Goal: Task Accomplishment & Management: Manage account settings

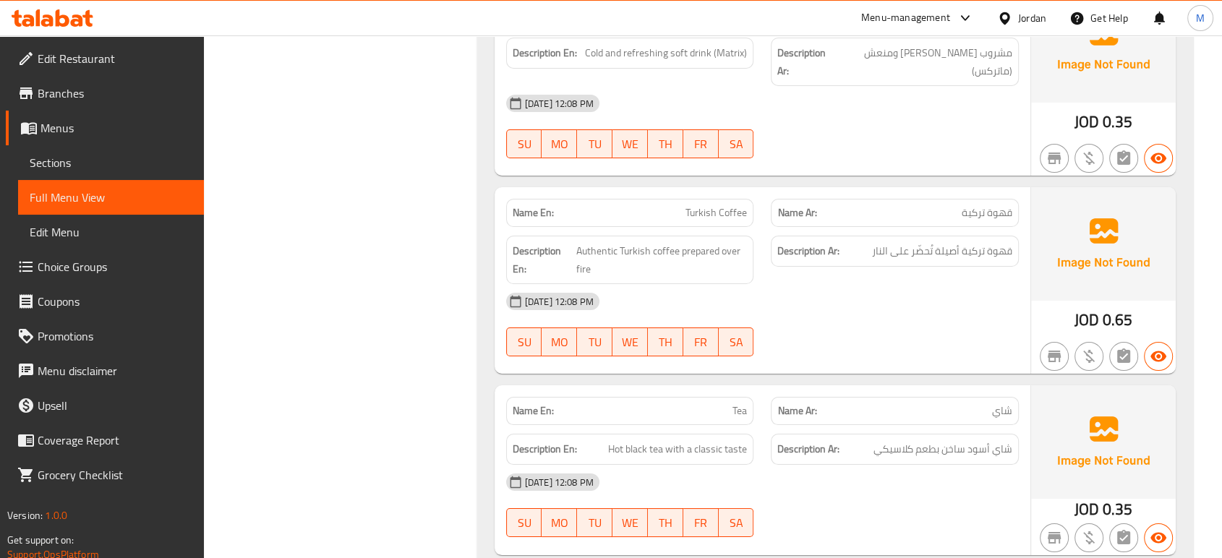
scroll to position [5381, 0]
click at [1012, 21] on div at bounding box center [1007, 18] width 21 height 16
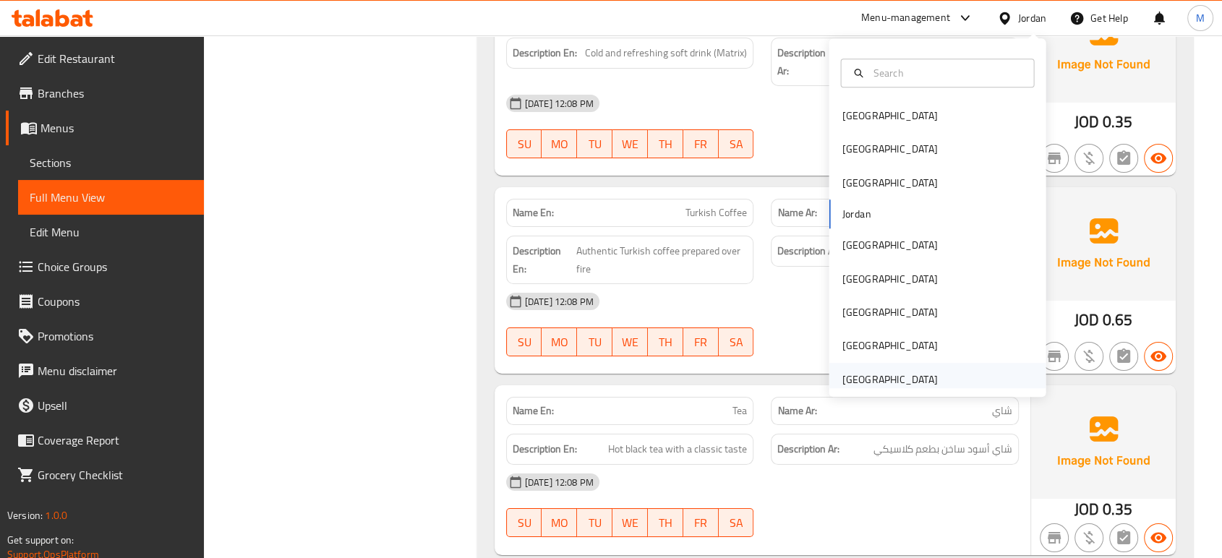
click at [846, 373] on div "[GEOGRAPHIC_DATA]" at bounding box center [889, 380] width 95 height 16
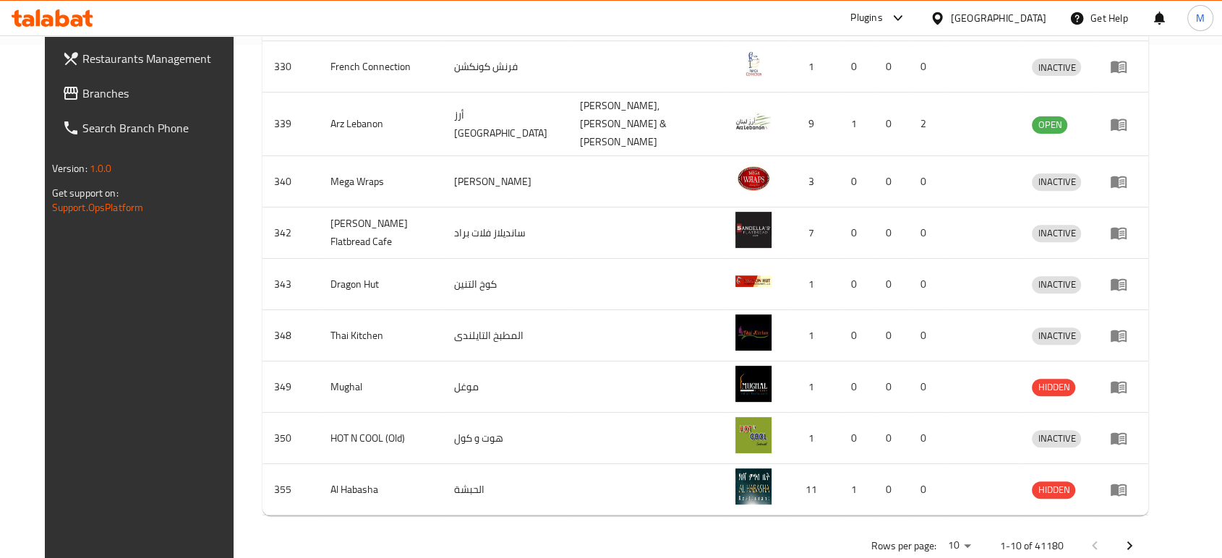
scroll to position [25, 0]
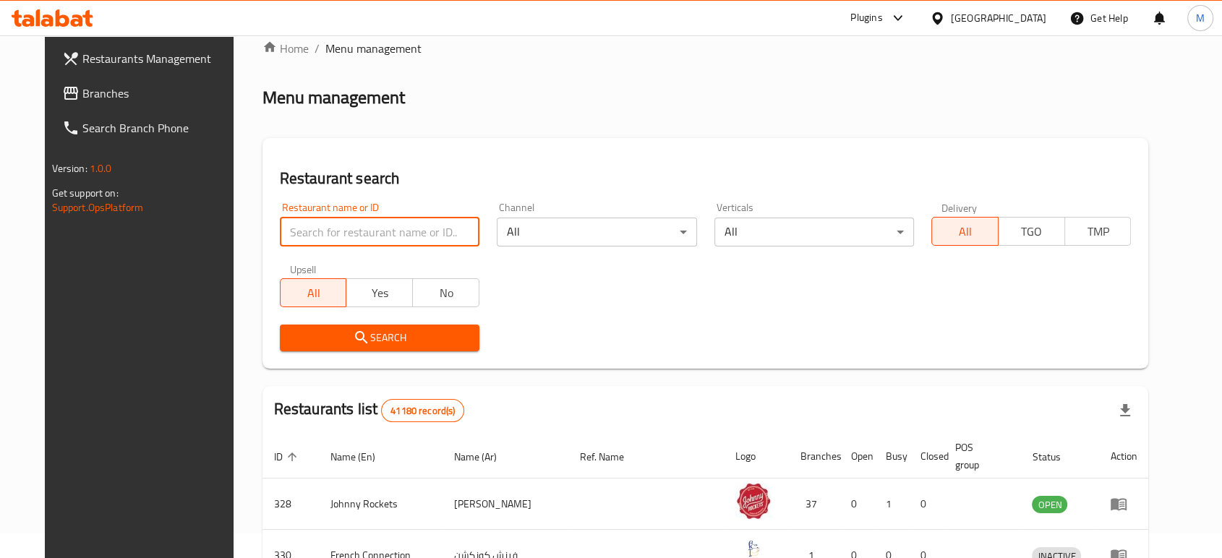
click at [424, 242] on input "search" at bounding box center [380, 232] width 200 height 29
paste input "Bunzo"
type input "Bunzo"
click button "Search" at bounding box center [380, 338] width 200 height 27
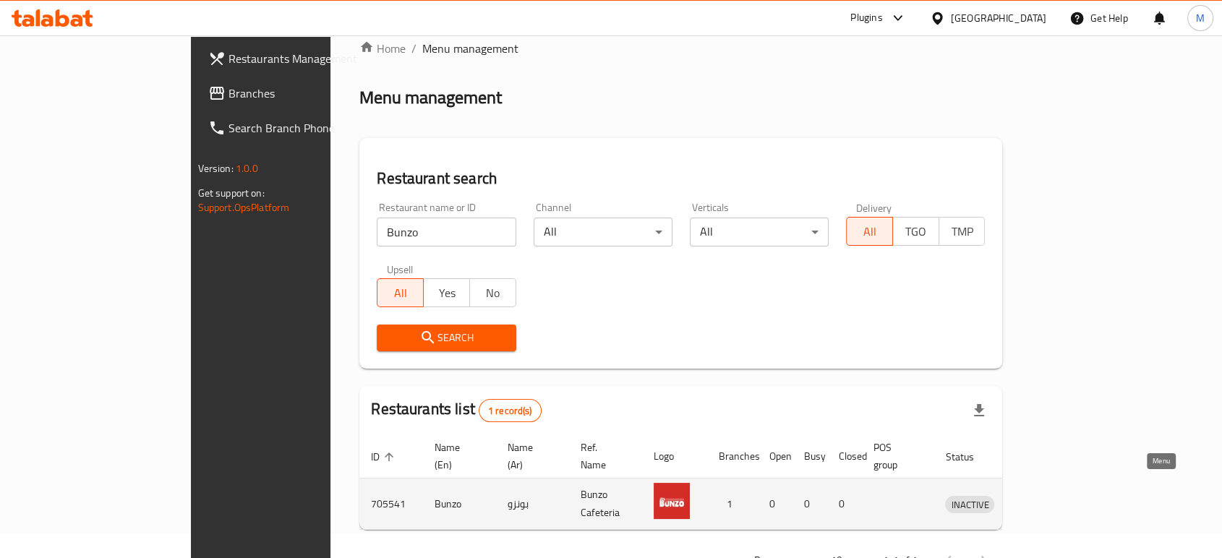
click at [1040, 499] on icon "enhanced table" at bounding box center [1032, 505] width 16 height 12
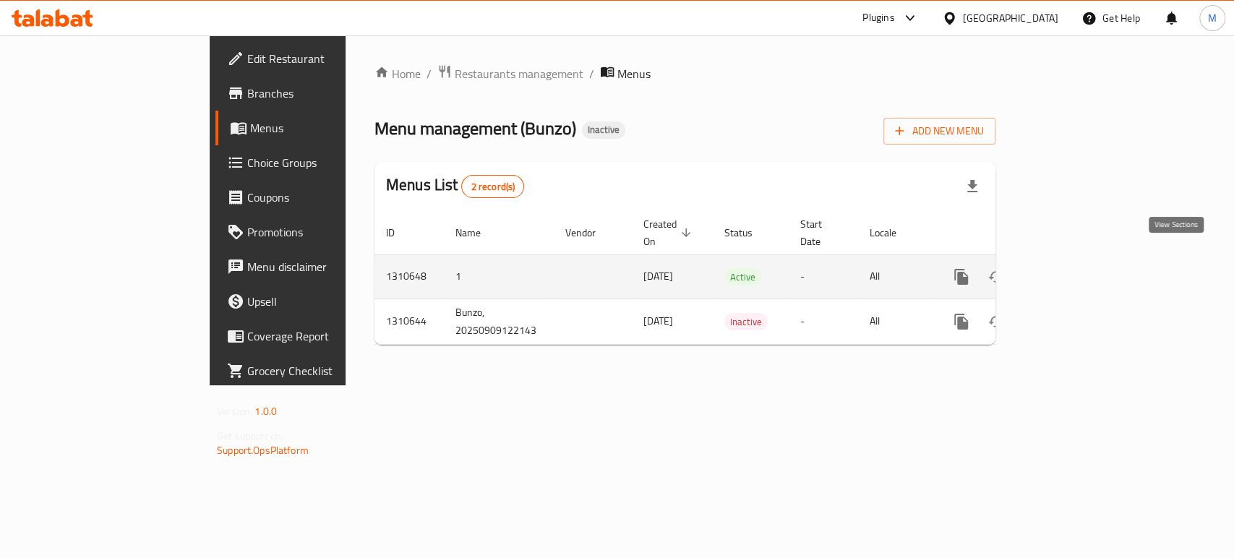
click at [1075, 268] on icon "enhanced table" at bounding box center [1065, 276] width 17 height 17
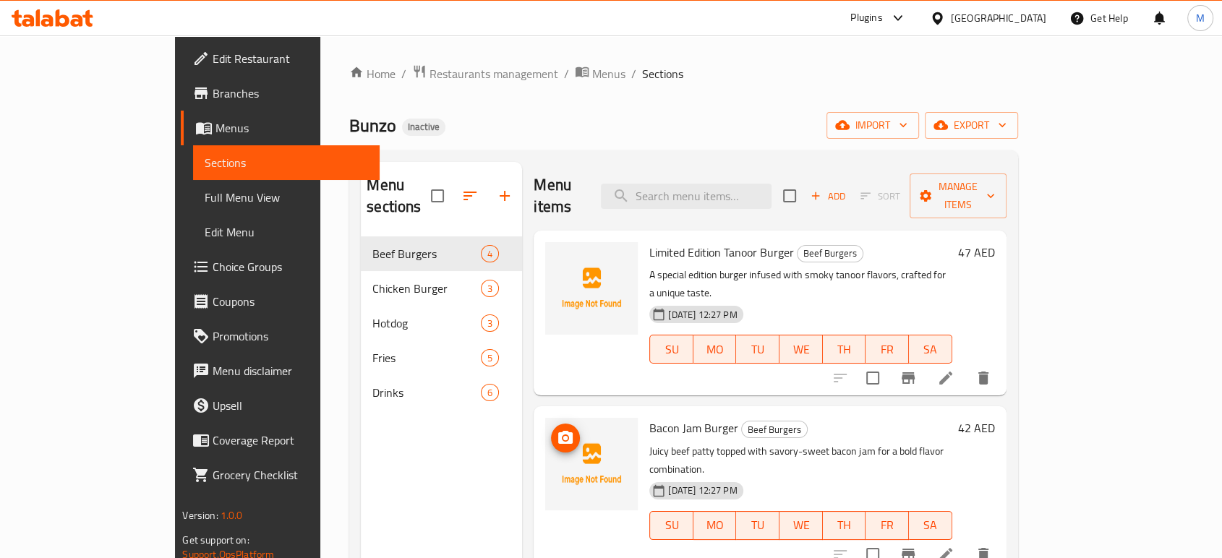
click at [556, 418] on img at bounding box center [591, 464] width 93 height 93
click at [1007, 121] on span "export" at bounding box center [971, 125] width 70 height 18
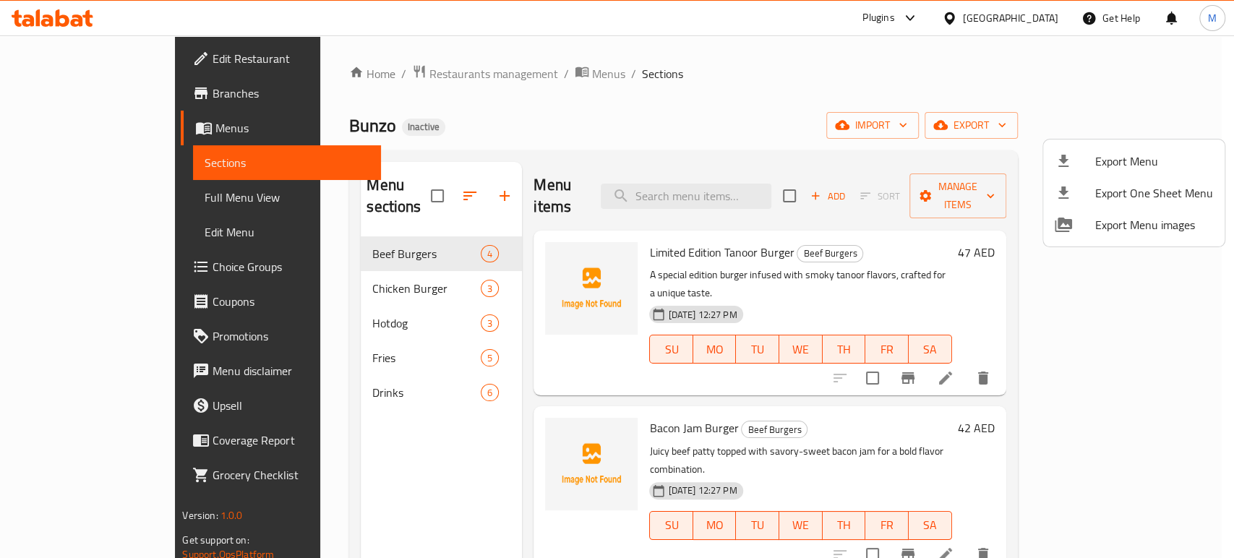
click at [1170, 46] on div at bounding box center [617, 279] width 1234 height 558
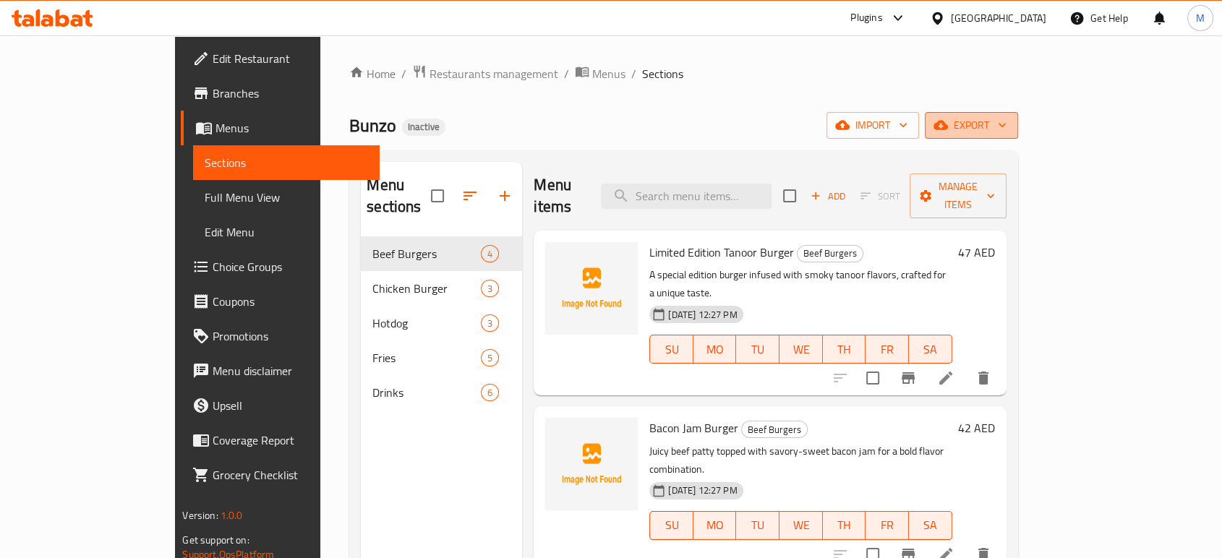
click at [1007, 119] on span "export" at bounding box center [971, 125] width 70 height 18
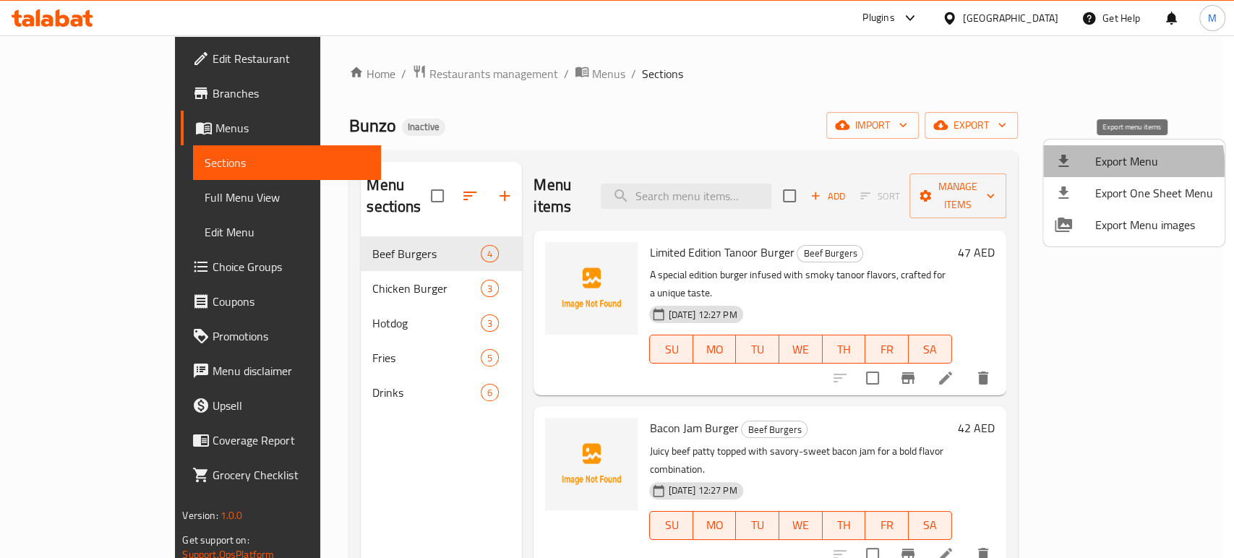
click at [1096, 166] on span "Export Menu" at bounding box center [1155, 161] width 118 height 17
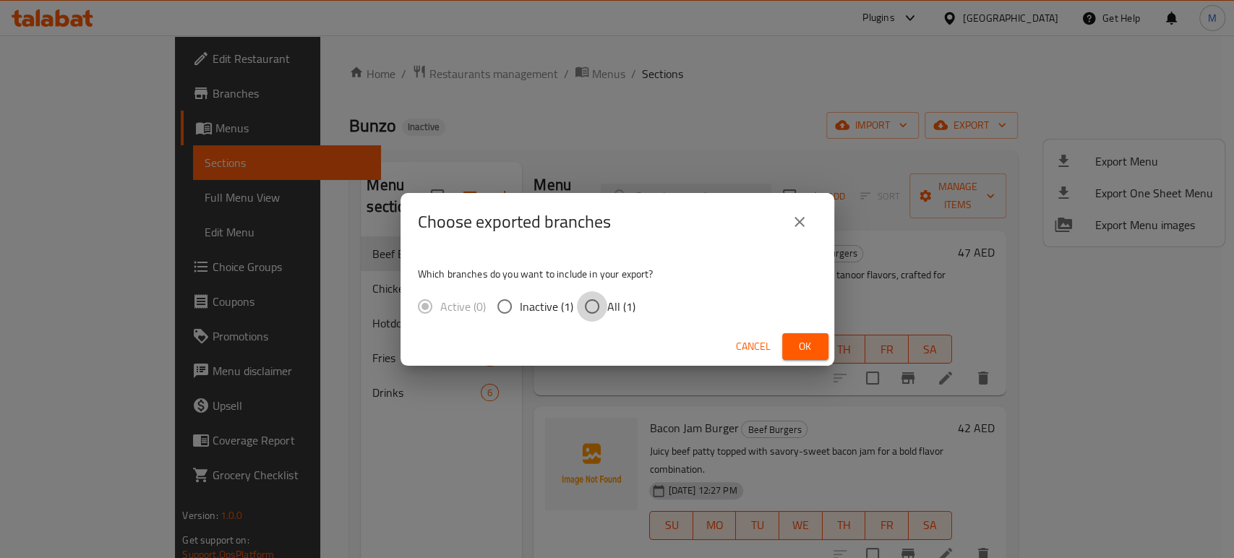
click at [595, 310] on input "All (1)" at bounding box center [592, 306] width 30 height 30
radio input "true"
click at [801, 346] on span "Ok" at bounding box center [805, 347] width 23 height 18
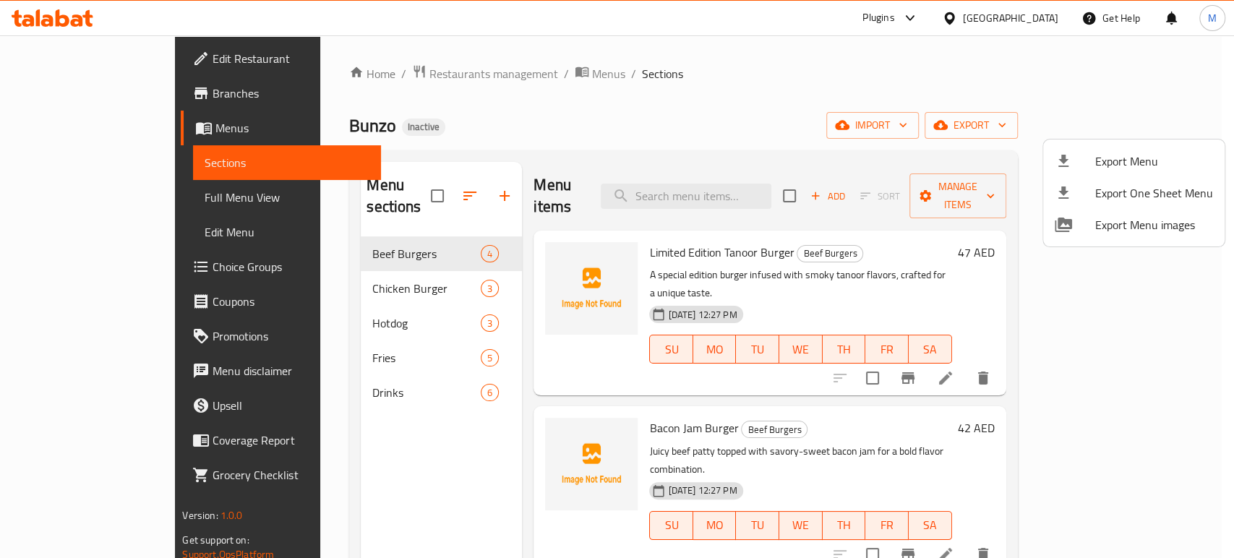
click at [98, 193] on div at bounding box center [617, 279] width 1234 height 558
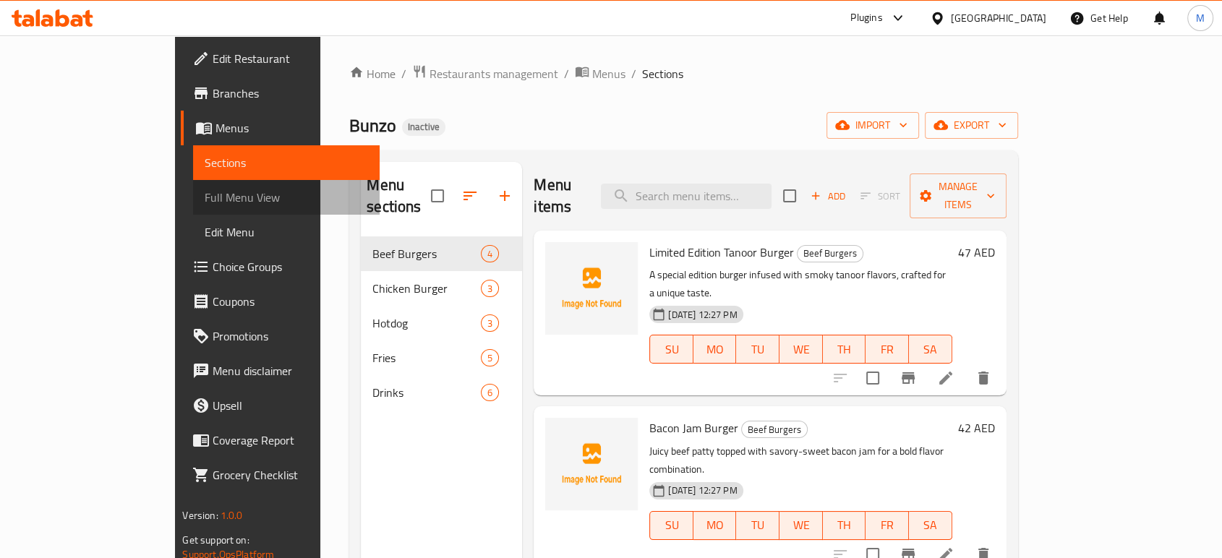
click at [205, 194] on span "Full Menu View" at bounding box center [286, 197] width 163 height 17
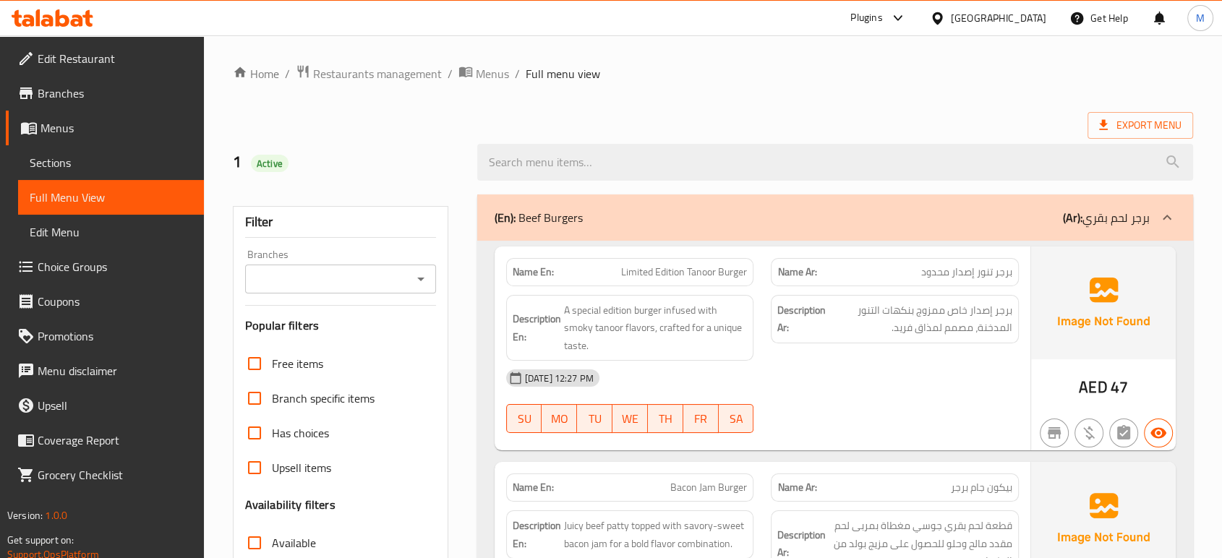
click at [840, 363] on div "[DATE] 12:27 PM" at bounding box center [763, 378] width 530 height 35
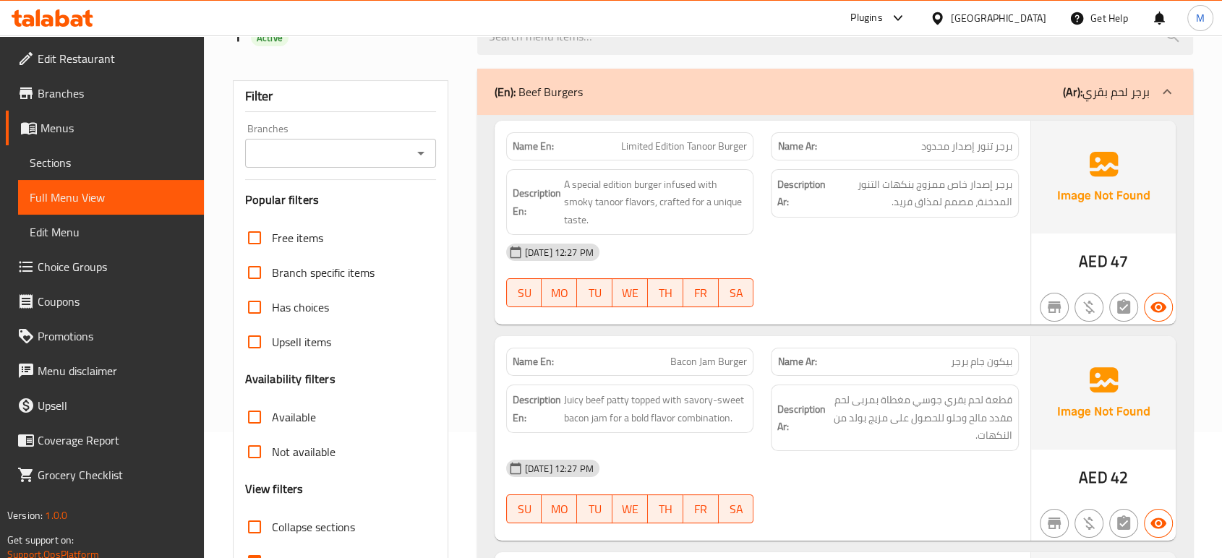
scroll to position [128, 0]
click at [633, 360] on p "Name En: Bacon Jam Burger" at bounding box center [630, 359] width 235 height 15
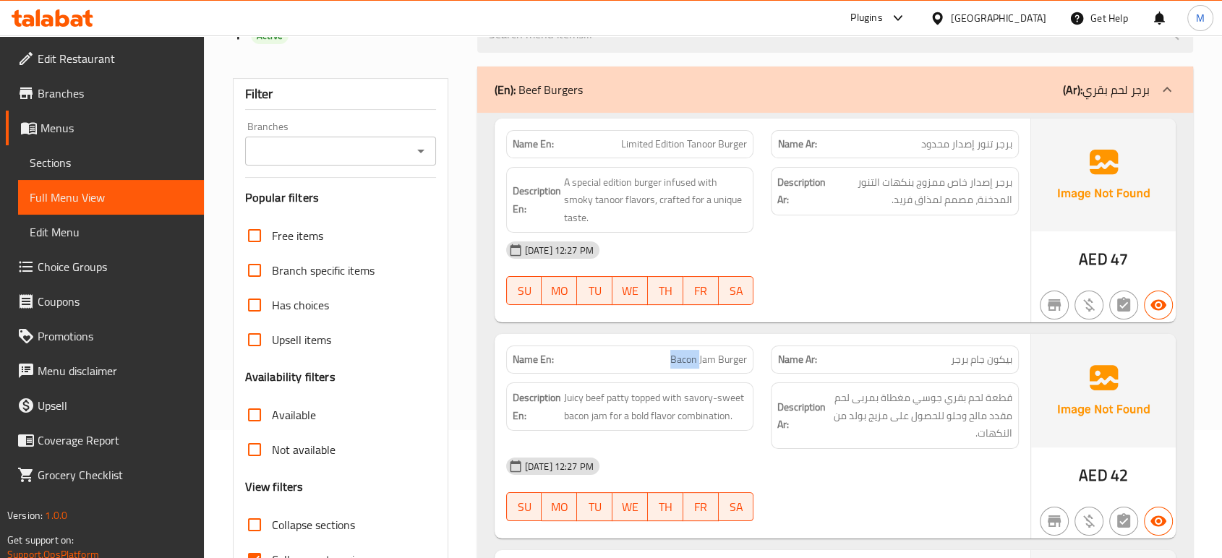
click at [633, 360] on p "Name En: Bacon Jam Burger" at bounding box center [630, 359] width 235 height 15
copy span "Bacon Jam Burger"
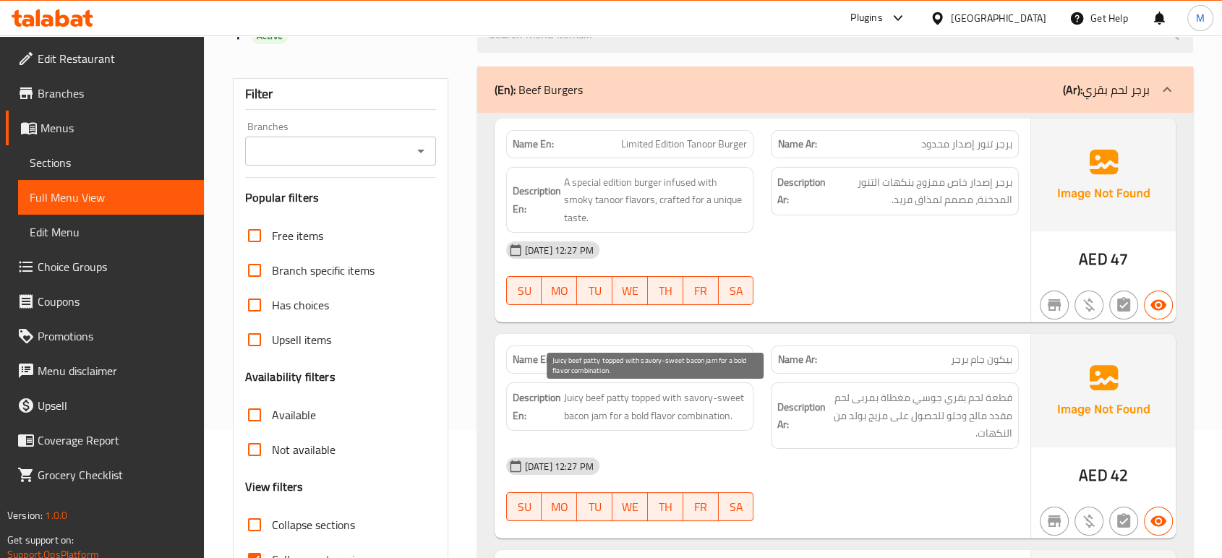
click at [667, 414] on span "Juicy beef patty topped with savory-sweet bacon jam for a bold flavor combinati…" at bounding box center [656, 406] width 184 height 35
copy span "Juicy beef patty topped with savory-sweet bacon jam for a bold flavor combinati…"
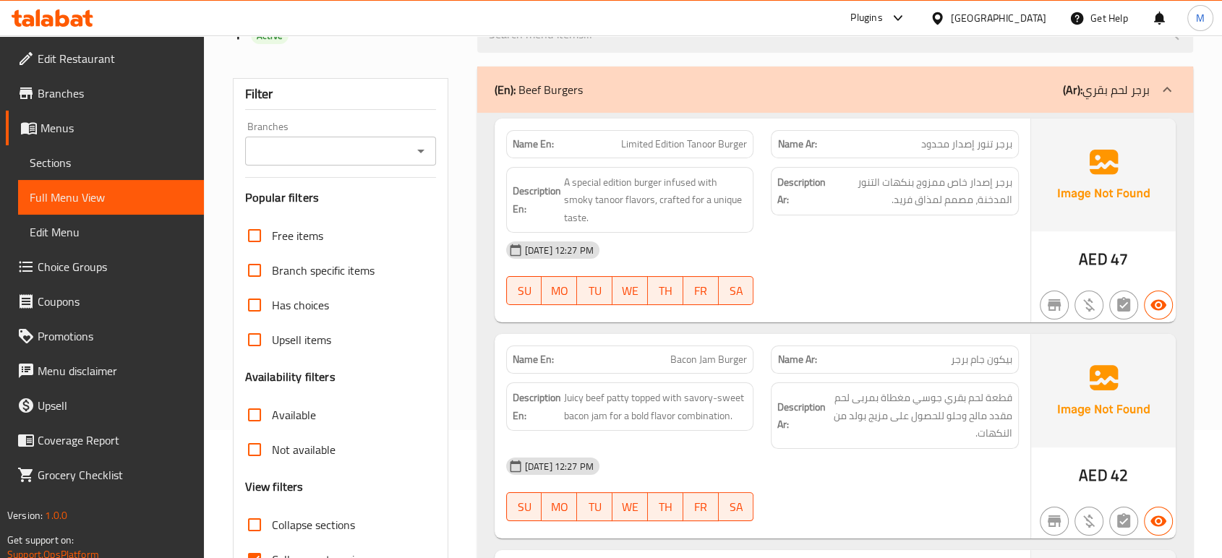
click at [806, 482] on div "[DATE] 12:27 PM SU MO TU WE TH FR SA" at bounding box center [763, 489] width 530 height 81
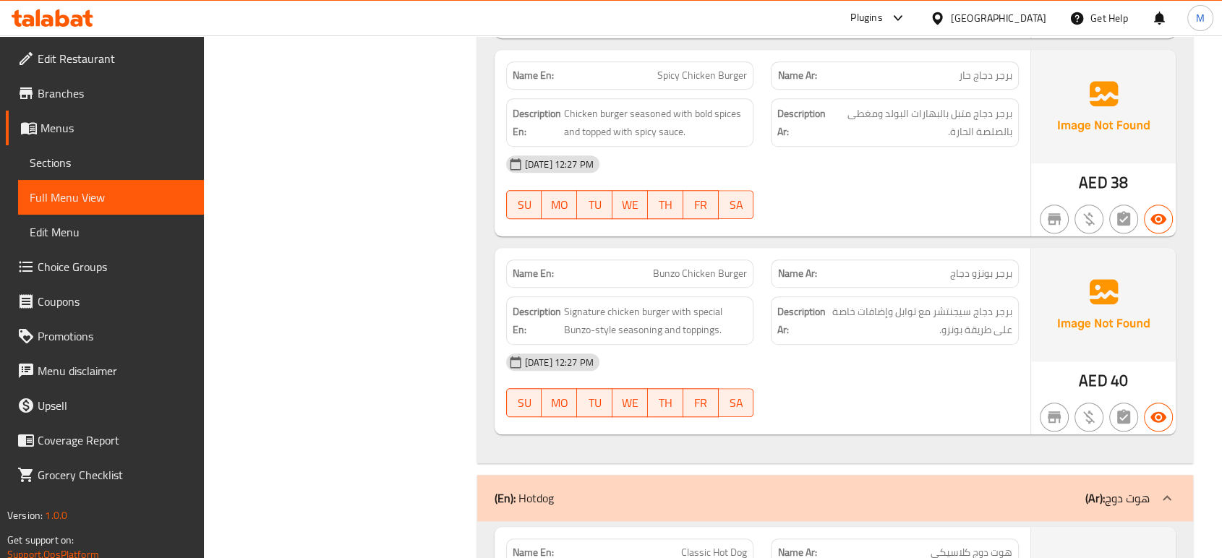
scroll to position [1349, 0]
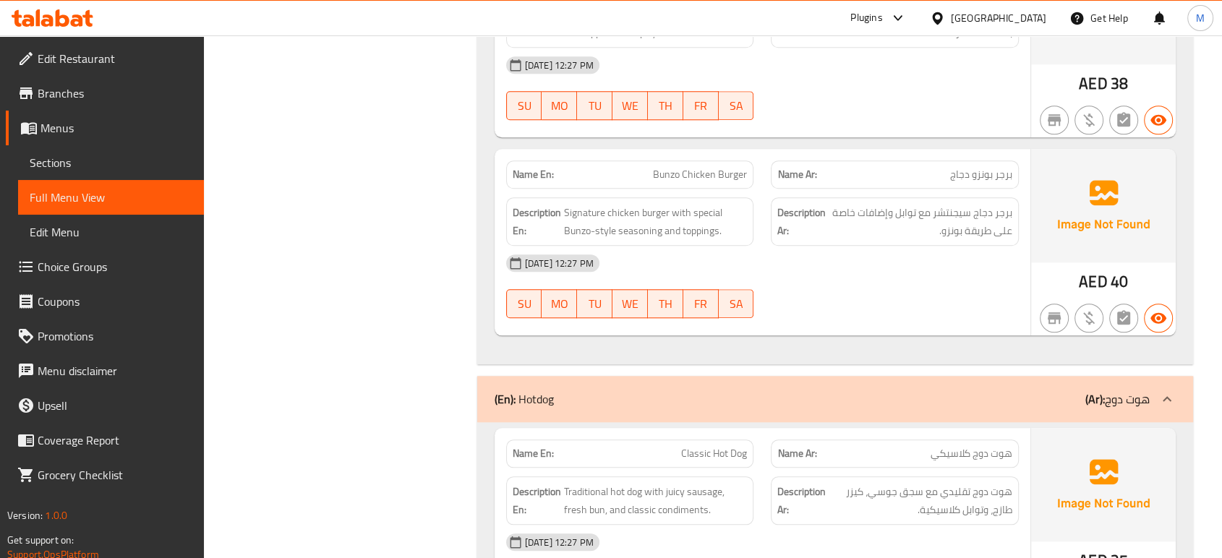
scroll to position [1446, 0]
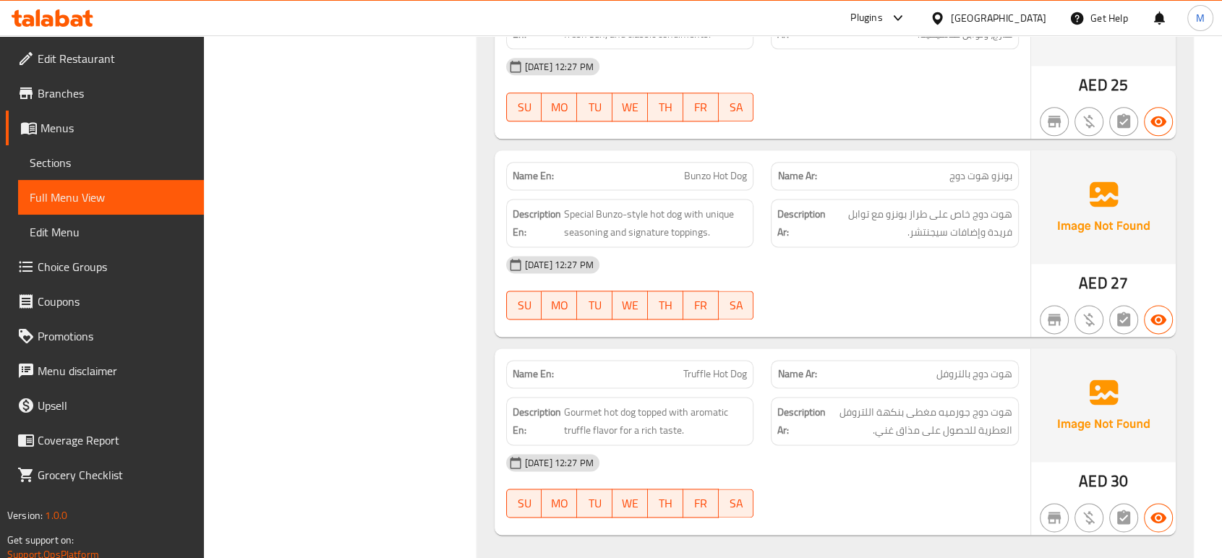
scroll to position [0, 0]
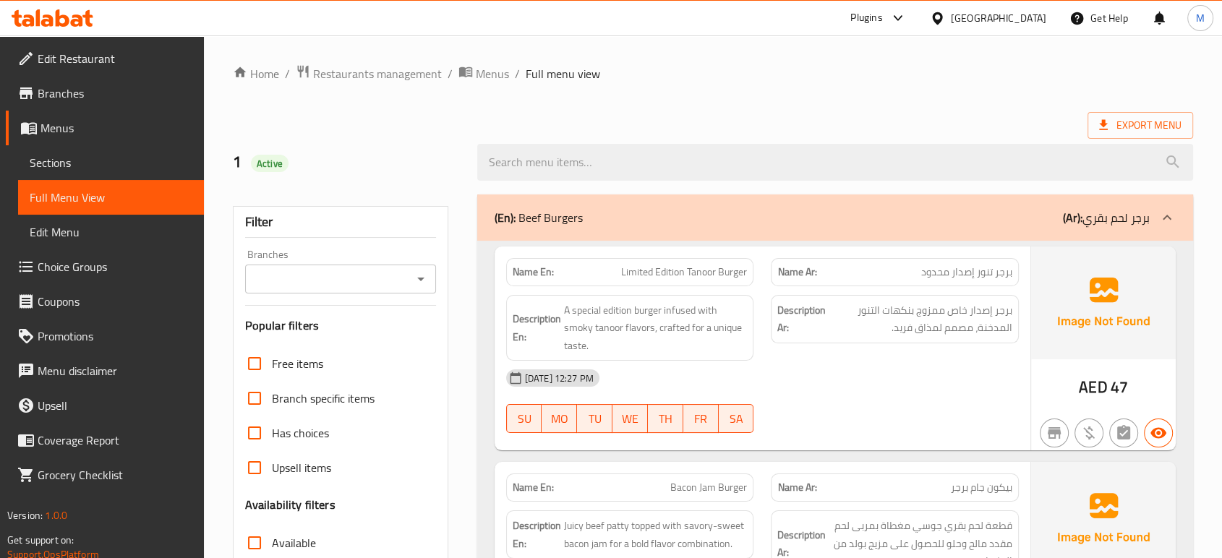
click at [862, 421] on div "[DATE] 12:27 PM SU MO TU WE TH FR SA" at bounding box center [763, 401] width 530 height 81
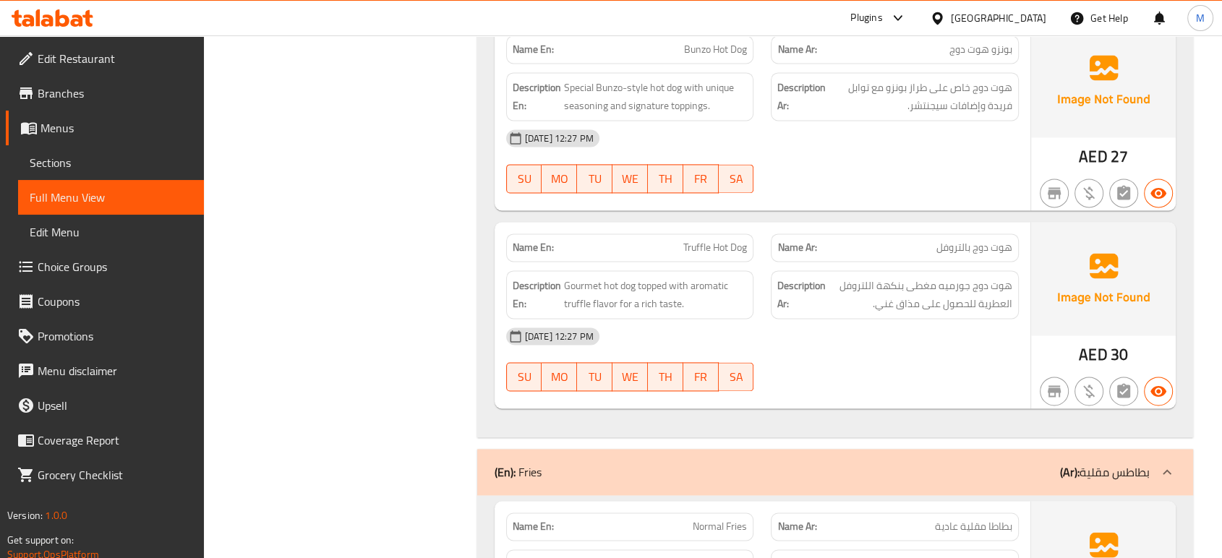
scroll to position [2025, 0]
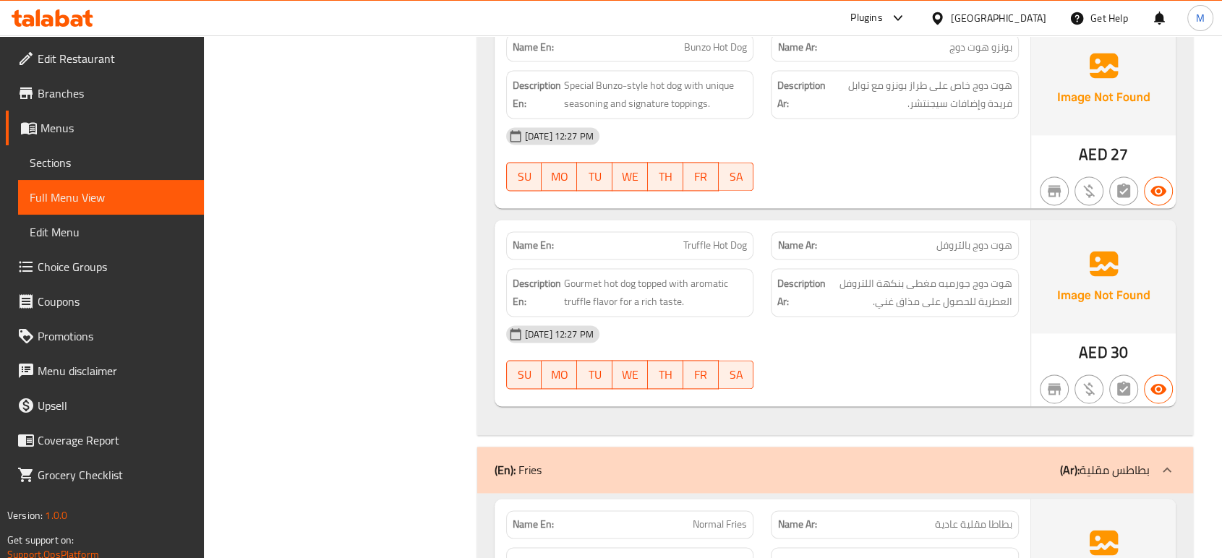
click at [863, 370] on div "[DATE] 12:27 PM SU MO TU WE TH FR SA" at bounding box center [763, 357] width 530 height 81
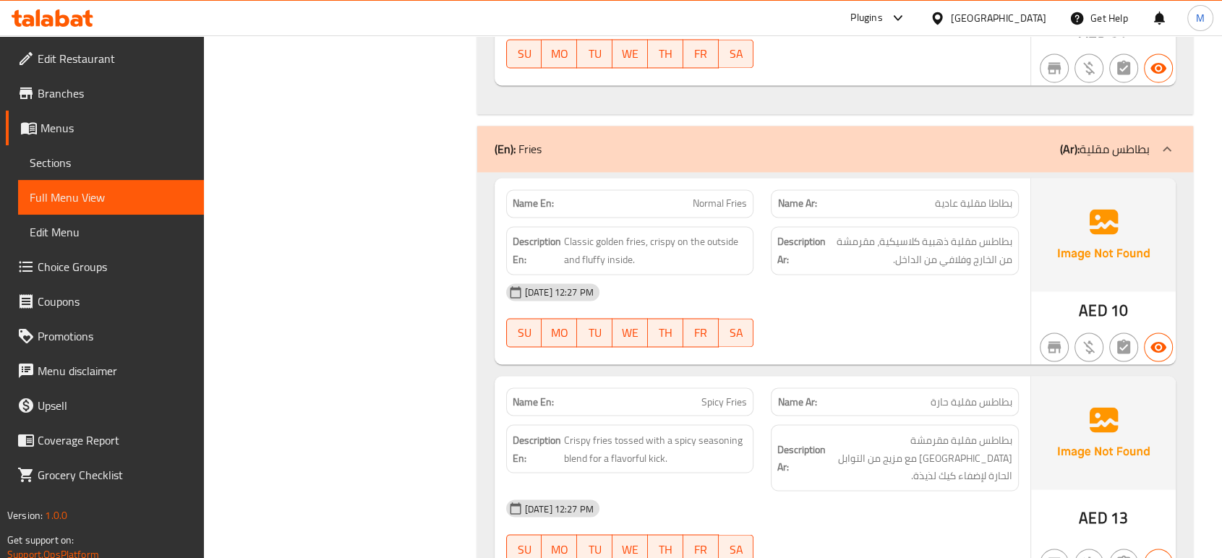
scroll to position [2410, 0]
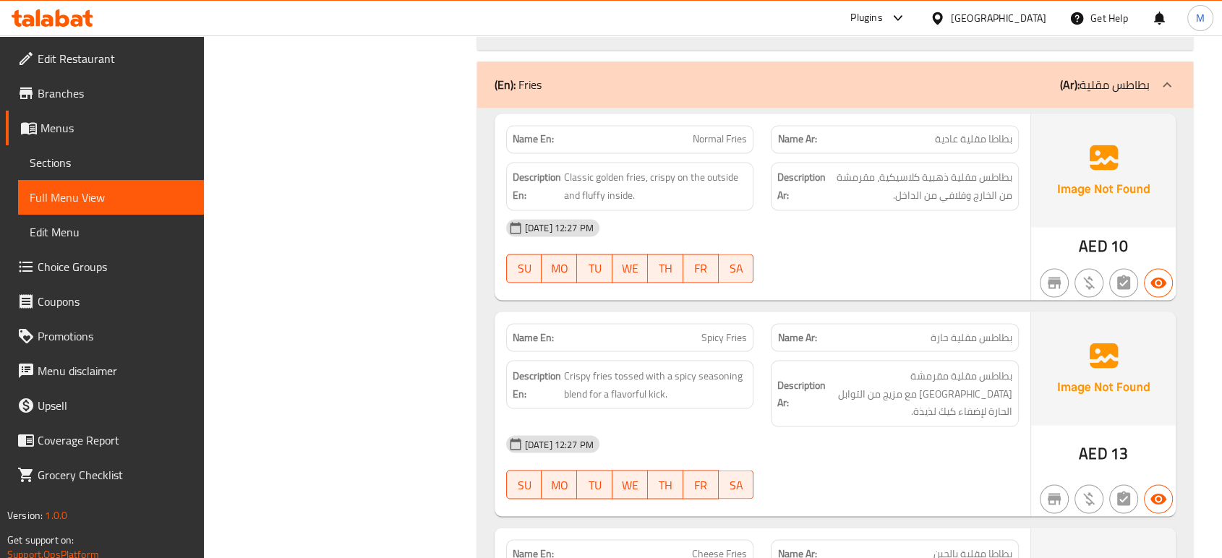
click at [883, 437] on div "[DATE] 12:27 PM" at bounding box center [763, 444] width 530 height 35
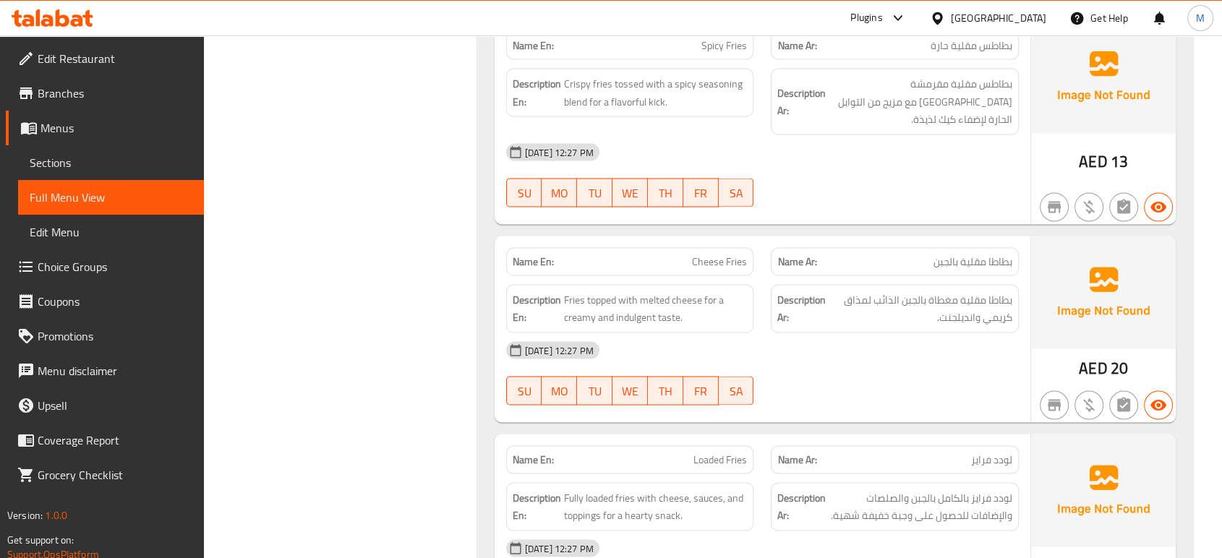
scroll to position [2731, 0]
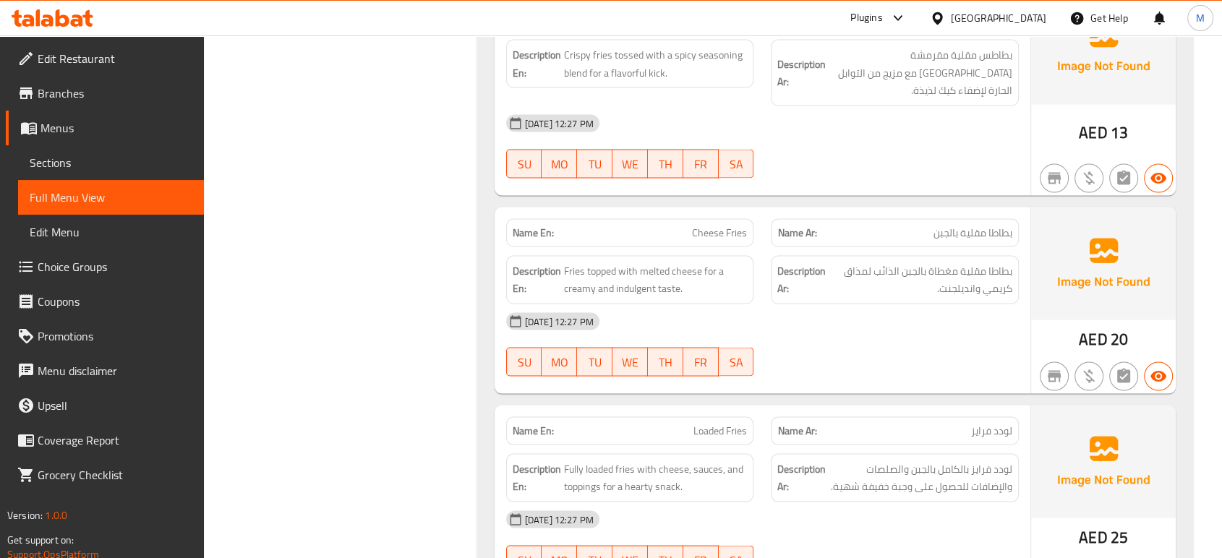
drag, startPoint x: 883, startPoint y: 436, endPoint x: 900, endPoint y: 120, distance: 316.4
click at [900, 120] on div "[DATE] 12:27 PM SU MO TU WE TH FR SA" at bounding box center [763, 146] width 530 height 81
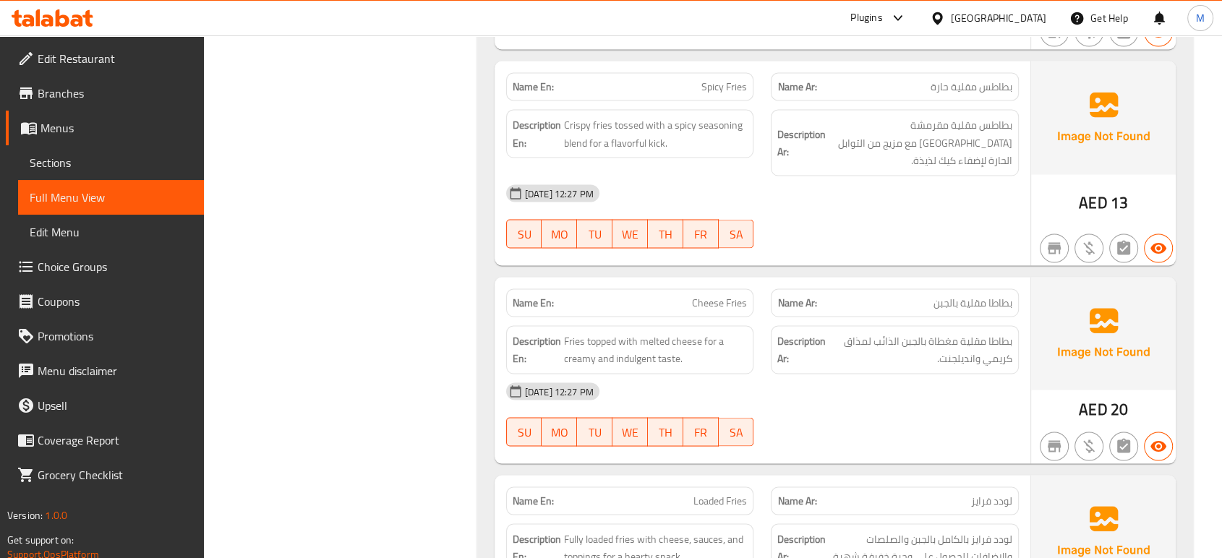
scroll to position [2635, 0]
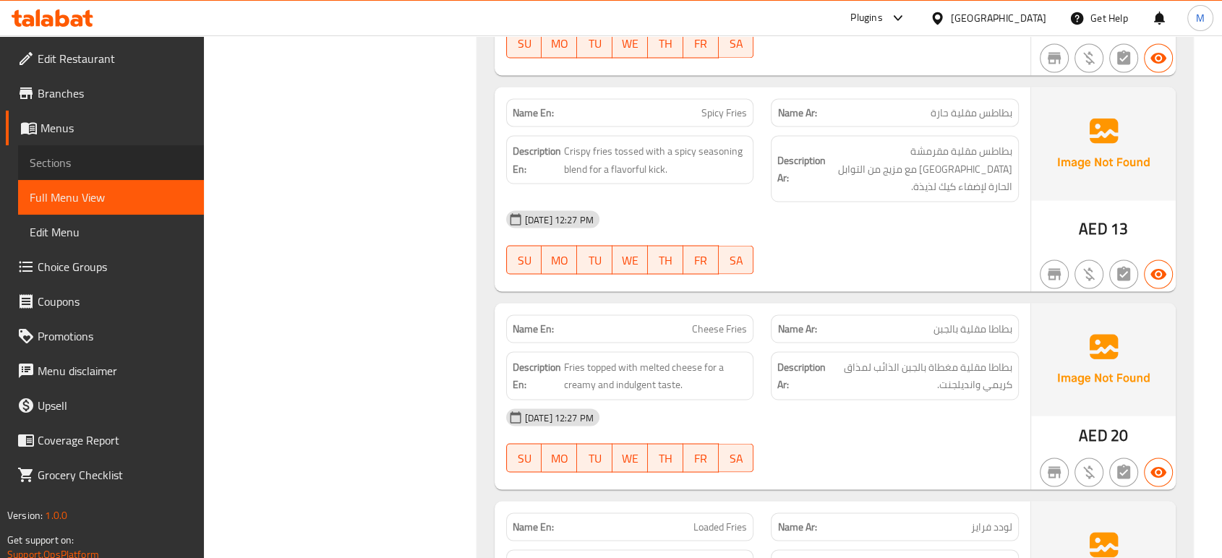
click at [70, 154] on span "Sections" at bounding box center [111, 162] width 163 height 17
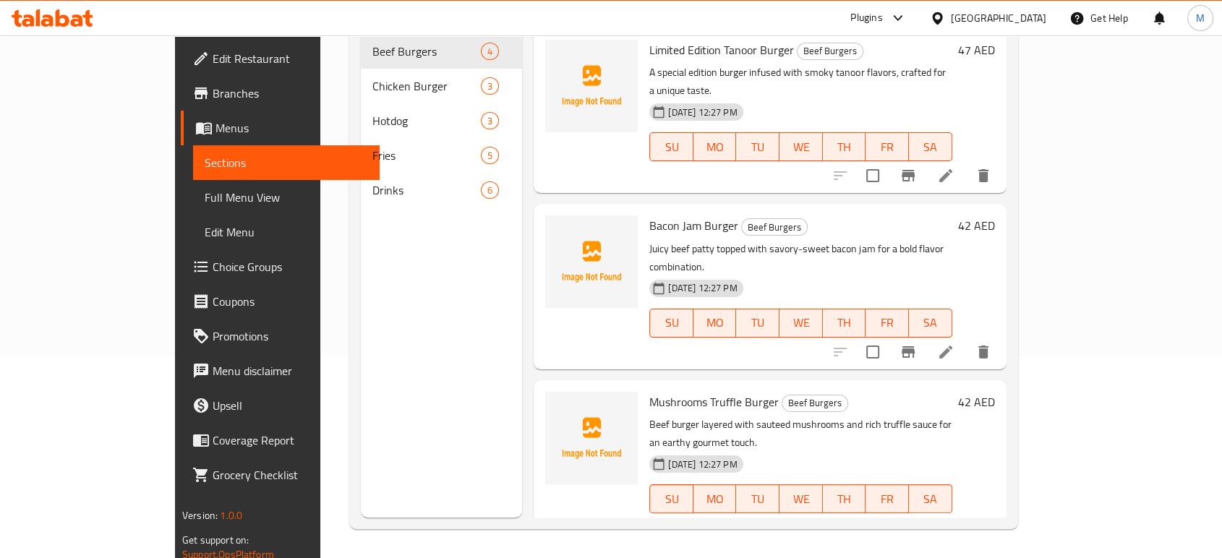
scroll to position [202, 0]
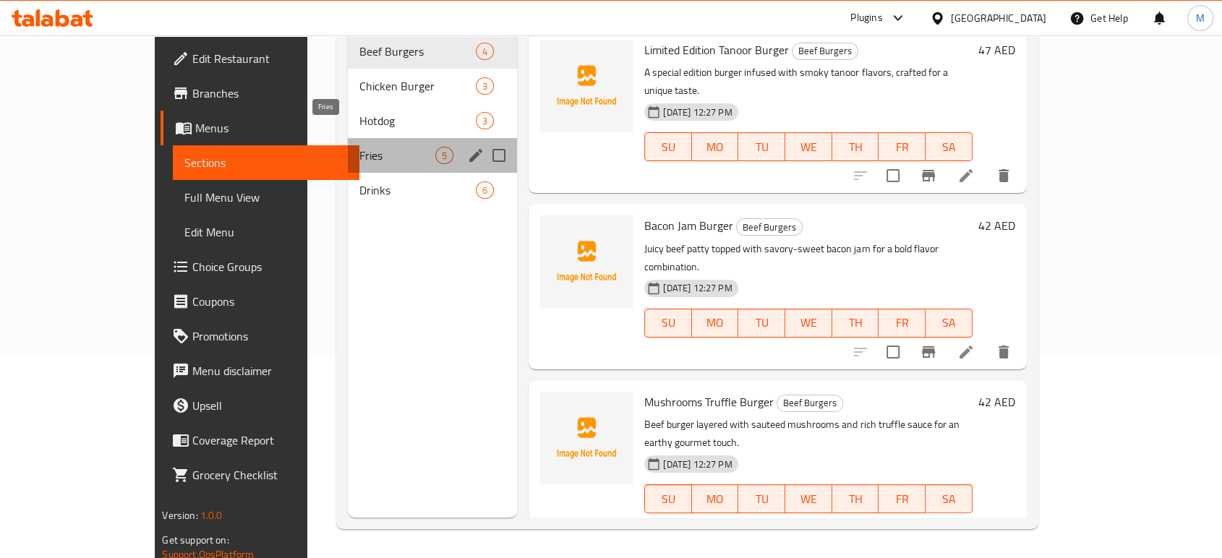
click at [359, 147] on span "Fries" at bounding box center [397, 155] width 77 height 17
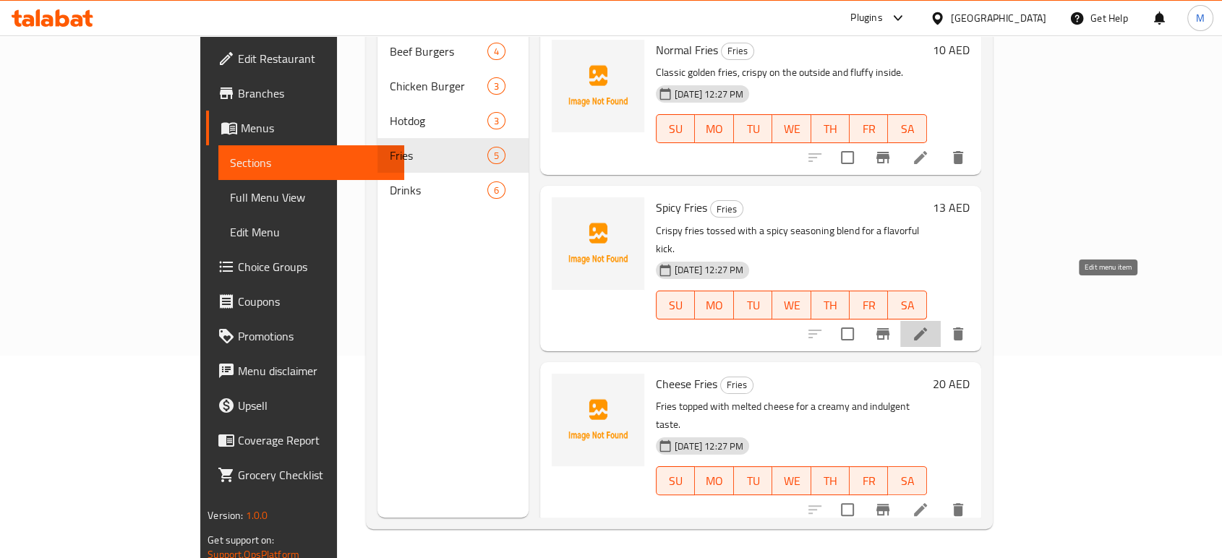
click at [929, 325] on icon at bounding box center [920, 333] width 17 height 17
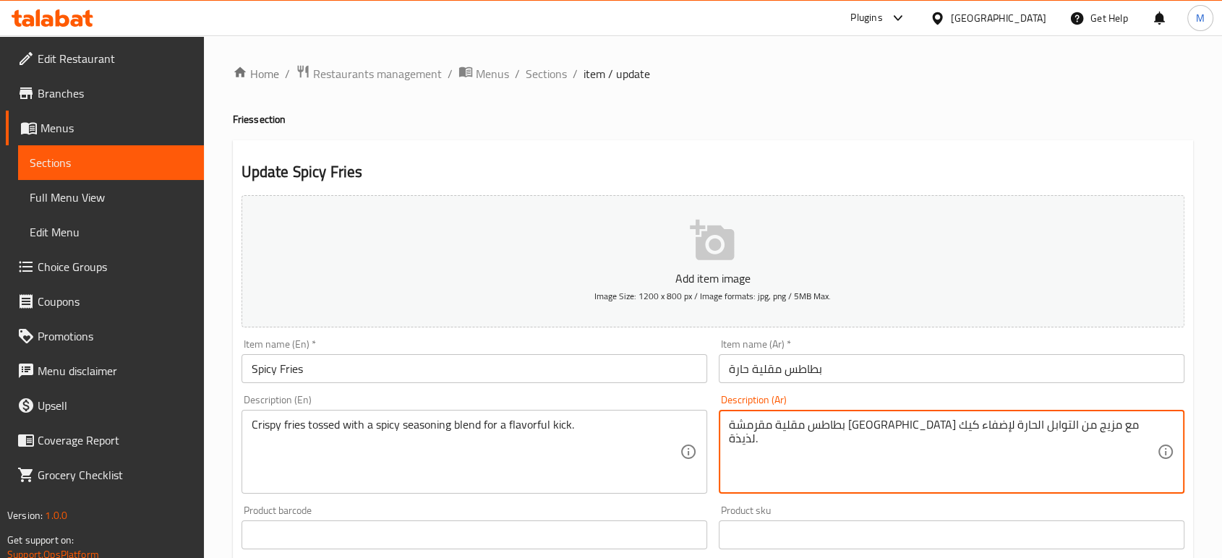
click at [794, 449] on textarea "بطاطس مقلية مقرمشة [GEOGRAPHIC_DATA] مع مزيج من التوابل الحارة لإضفاء كيك لذيذة." at bounding box center [943, 452] width 428 height 69
paste textarea "رمشة مقلية مع مزيج من التوابل الحارة لإضفاء نكهة لذيذة."
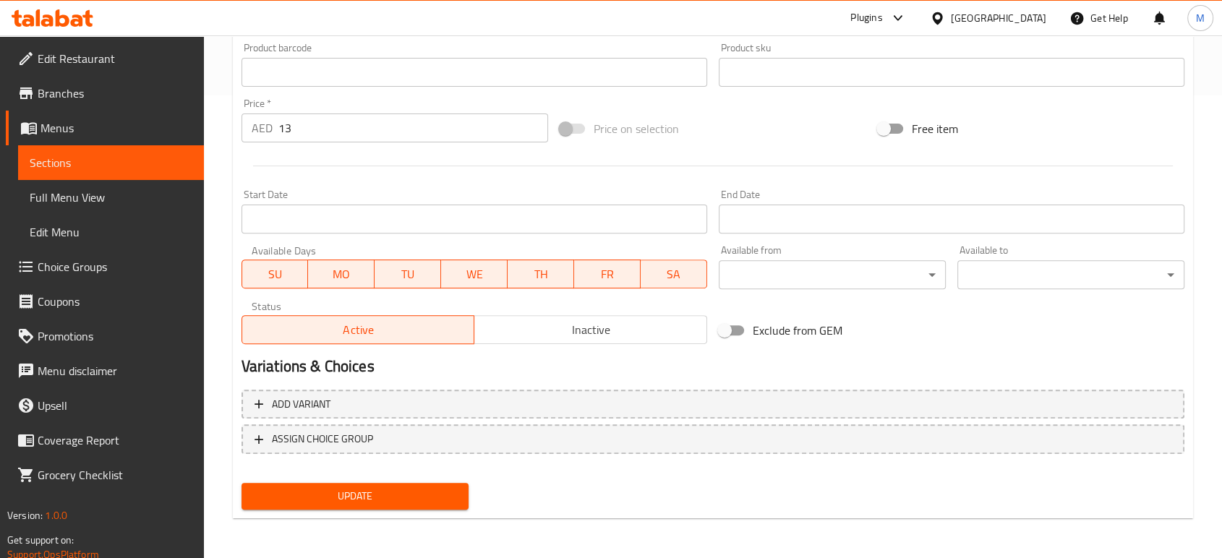
type textarea "بطاطس مقرمشة [GEOGRAPHIC_DATA] مع مزيج من التوابل الحارة لإضفاء نكهة لذيذة."
click at [309, 500] on span "Update" at bounding box center [355, 496] width 204 height 18
click at [328, 493] on span "Update" at bounding box center [355, 496] width 204 height 18
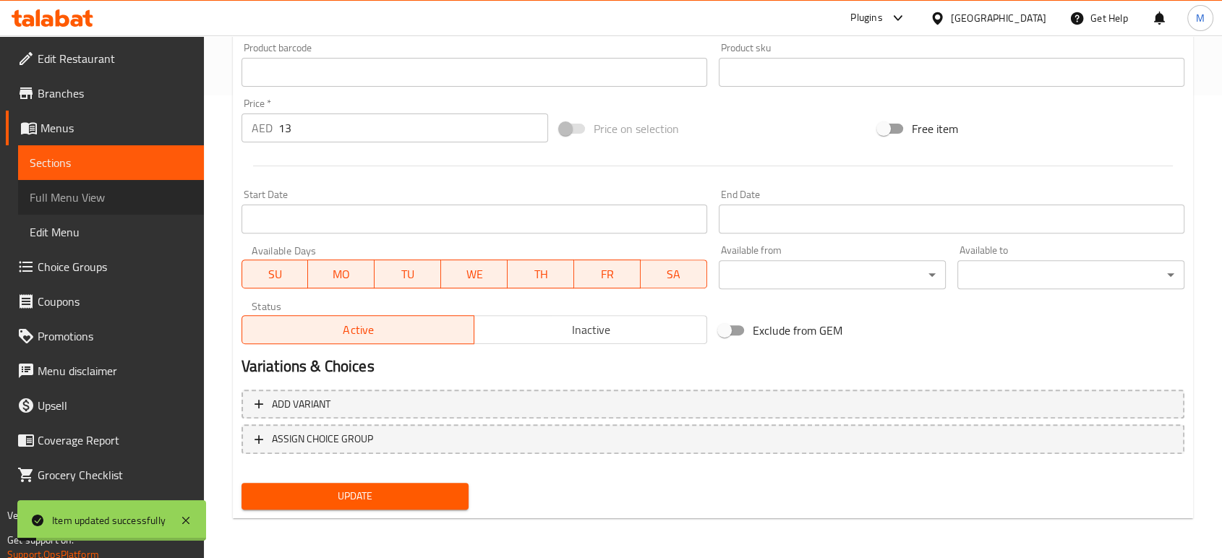
click at [80, 197] on span "Full Menu View" at bounding box center [111, 197] width 163 height 17
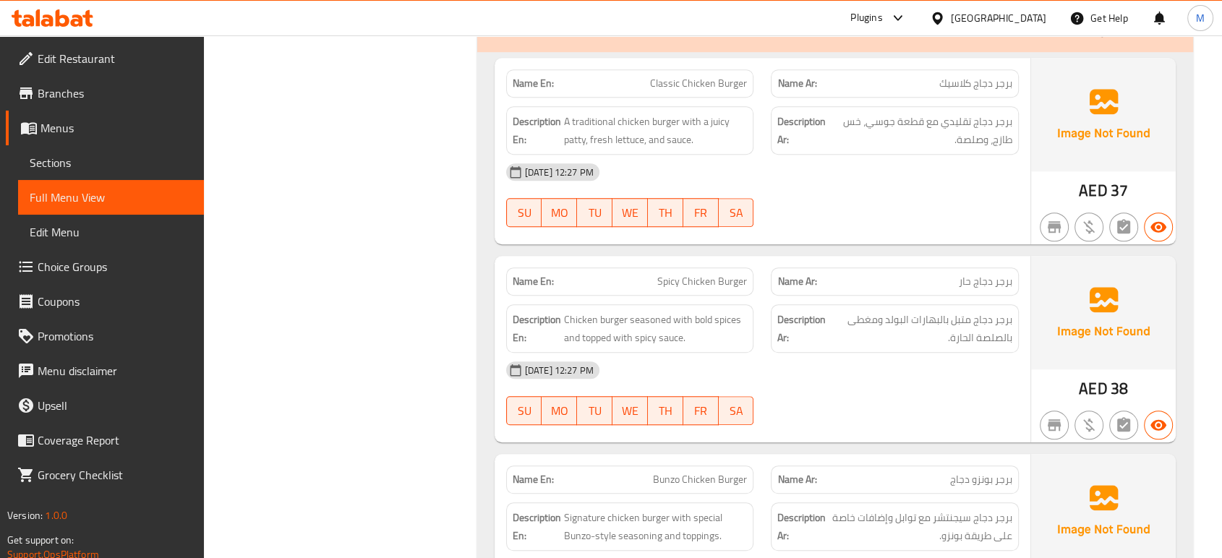
scroll to position [2464, 0]
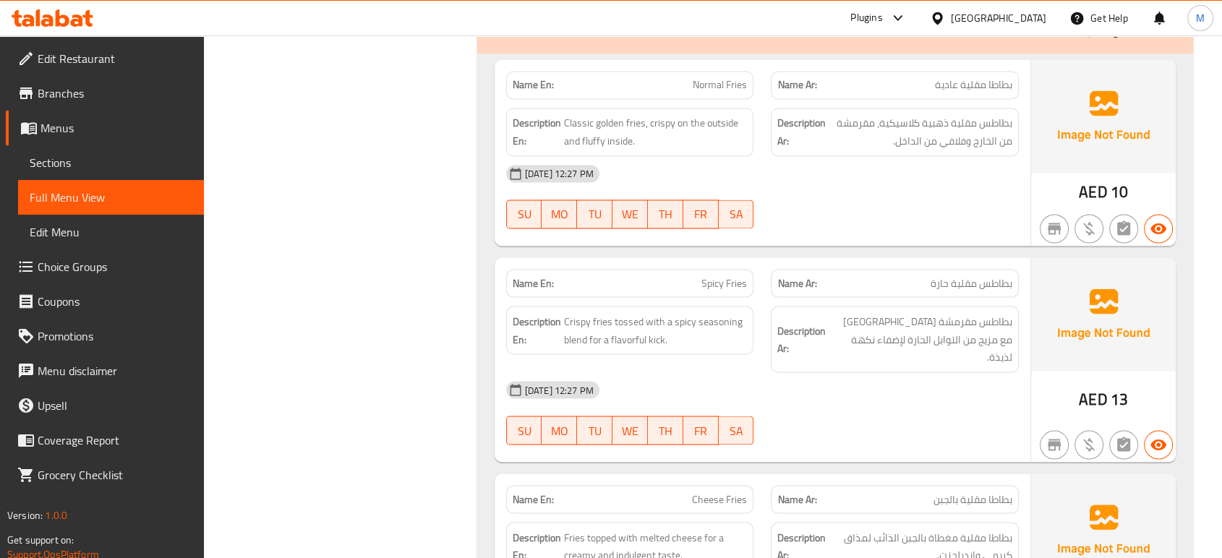
click at [858, 388] on div "[DATE] 12:27 PM SU MO TU WE TH FR SA" at bounding box center [763, 412] width 530 height 81
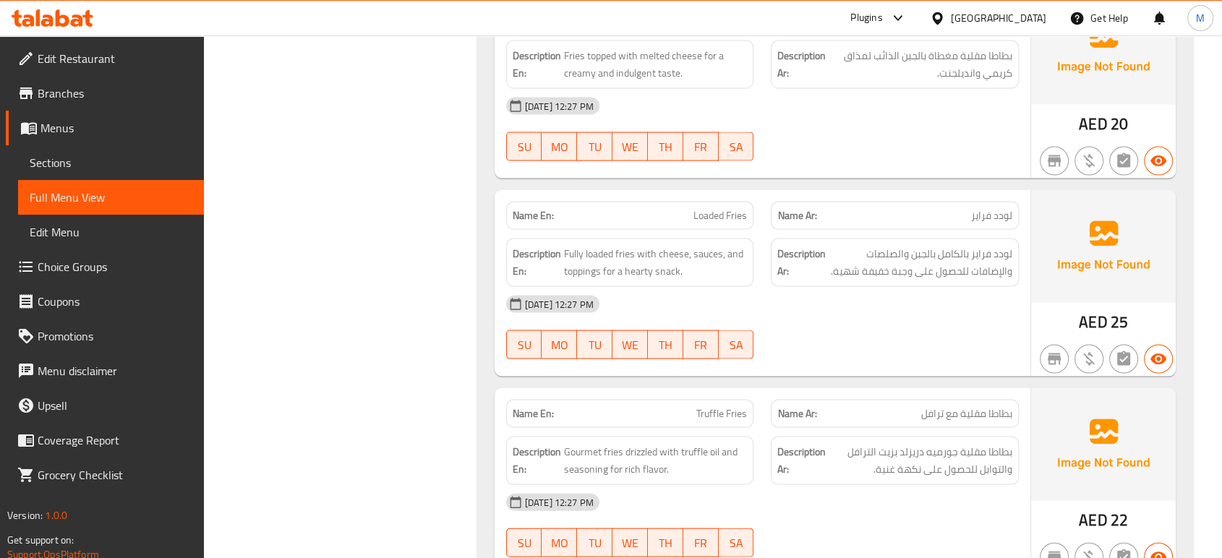
scroll to position [2979, 0]
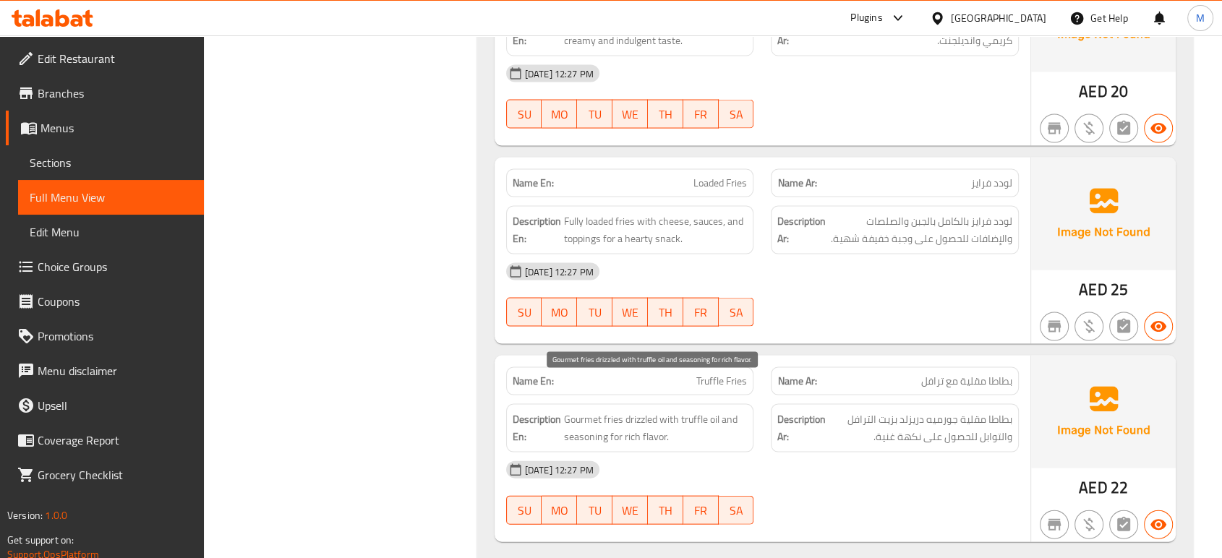
click at [738, 411] on span "Gourmet fries drizzled with truffle oil and seasoning for rich flavor." at bounding box center [656, 428] width 184 height 35
copy span "Gourmet fries drizzled with truffle oil and seasoning for rich flavor."
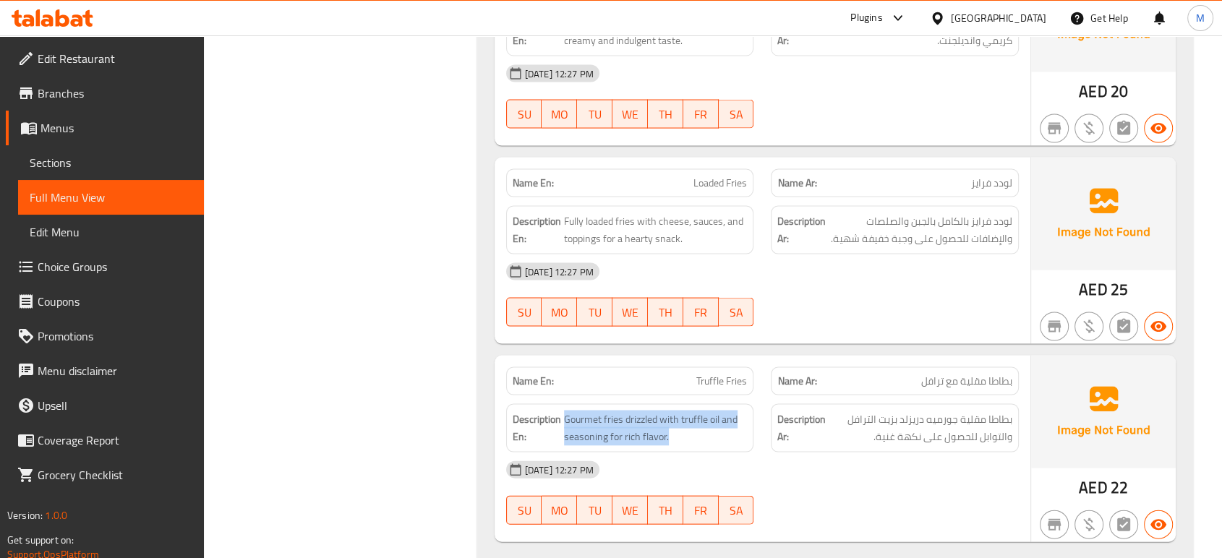
copy span "Gourmet fries drizzled with truffle oil and seasoning for rich flavor."
click at [87, 164] on span "Sections" at bounding box center [111, 162] width 163 height 17
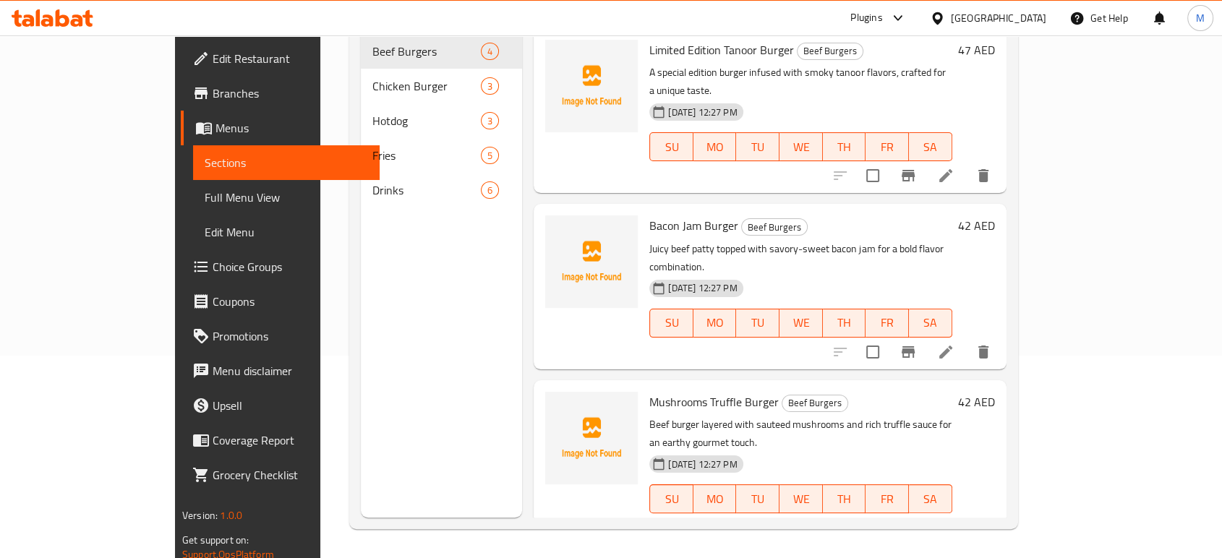
scroll to position [202, 0]
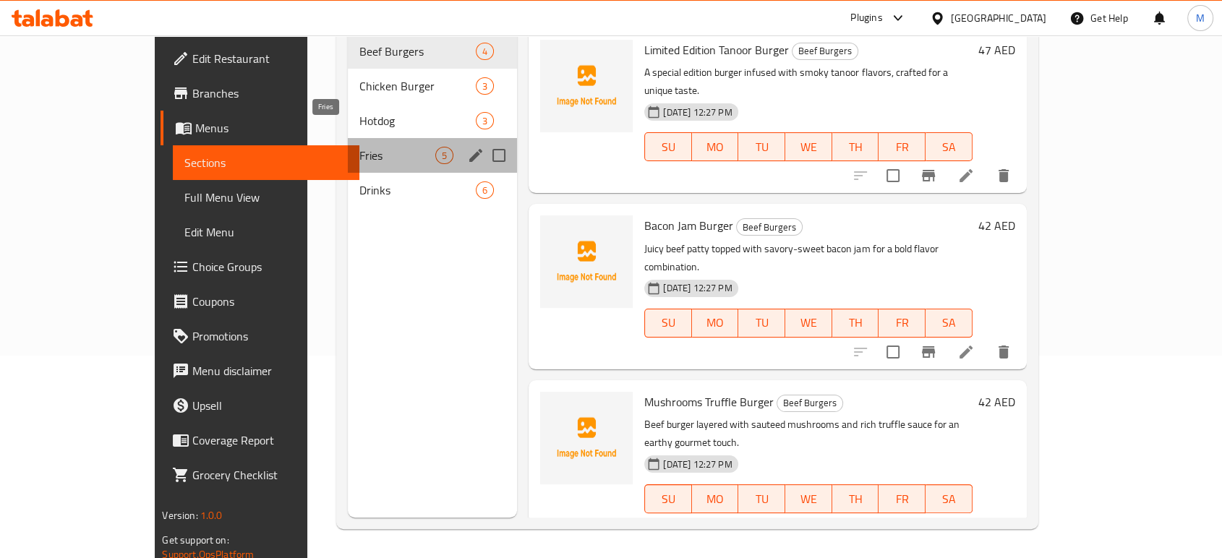
click at [369, 147] on span "Fries" at bounding box center [397, 155] width 77 height 17
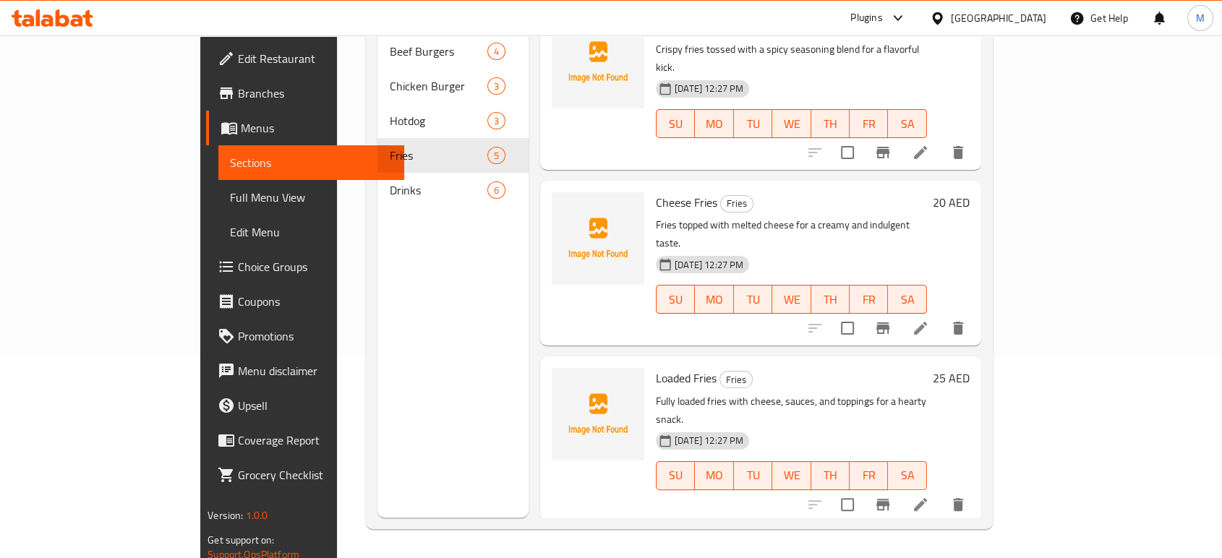
scroll to position [267, 0]
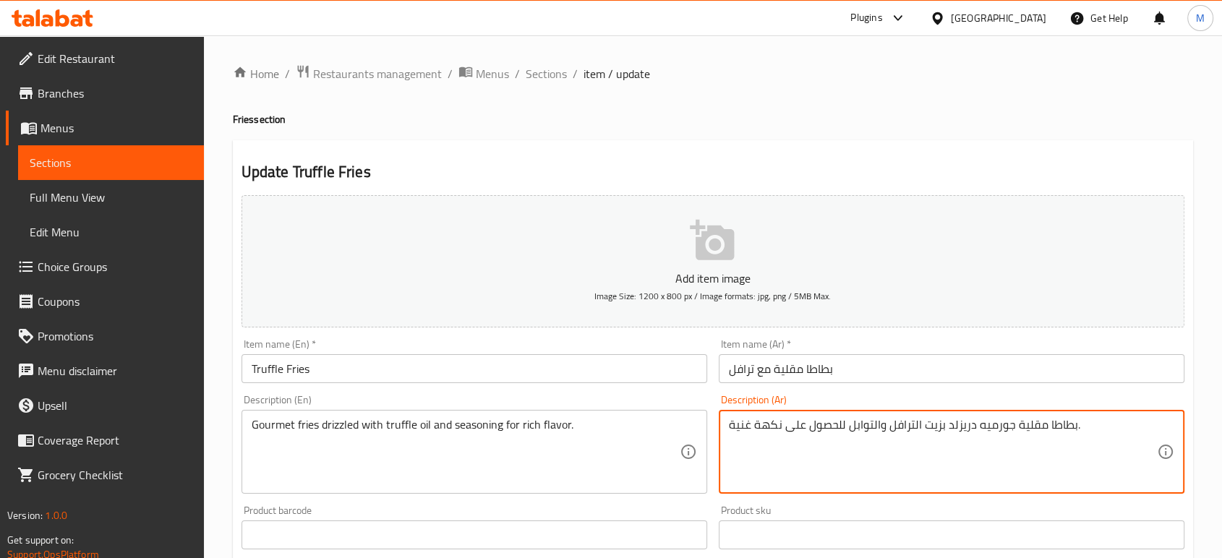
click at [1037, 429] on textarea "بطاطا مقلية جورميه دريزلد بزيت الترافل والتوابل للحصول على نكهة غنية." at bounding box center [943, 452] width 428 height 69
paste textarea "مقلية شهية مغطاة بزيت الكمأة والتوابل لإضفاء نكهة غنية."
type textarea "بطاطا مقلية جورميه دريزلد بزيت الترافل والتوابل للحصول على نكهة غنية."
click at [952, 438] on textarea "بطاطا مقلية جورميه دريزلد بزيت الترافل والتوابل للحصول على نكهة غنية." at bounding box center [943, 452] width 428 height 69
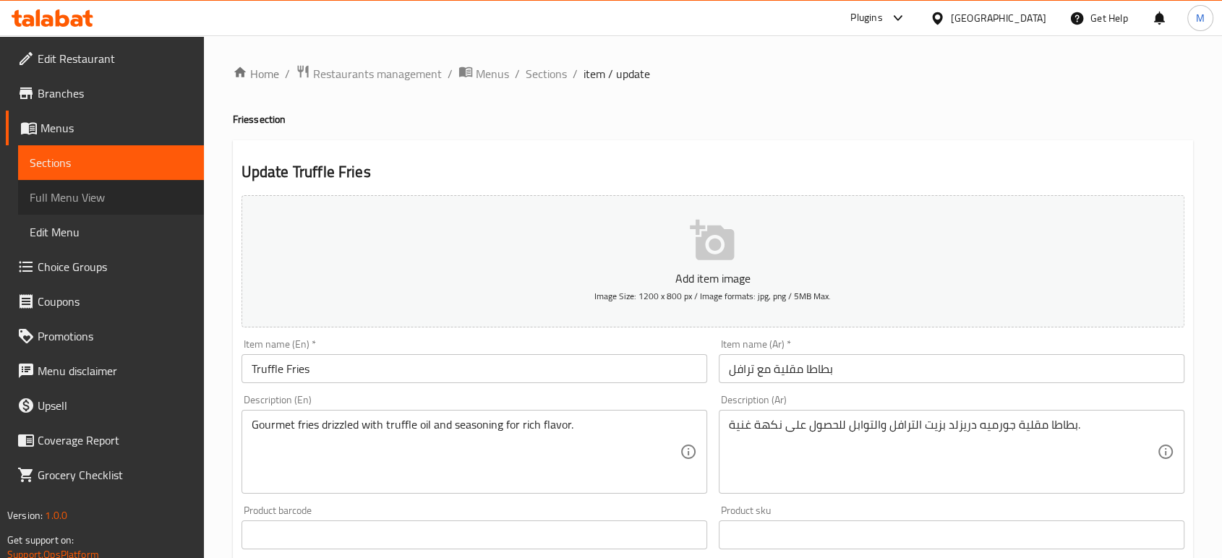
click at [92, 195] on span "Full Menu View" at bounding box center [111, 197] width 163 height 17
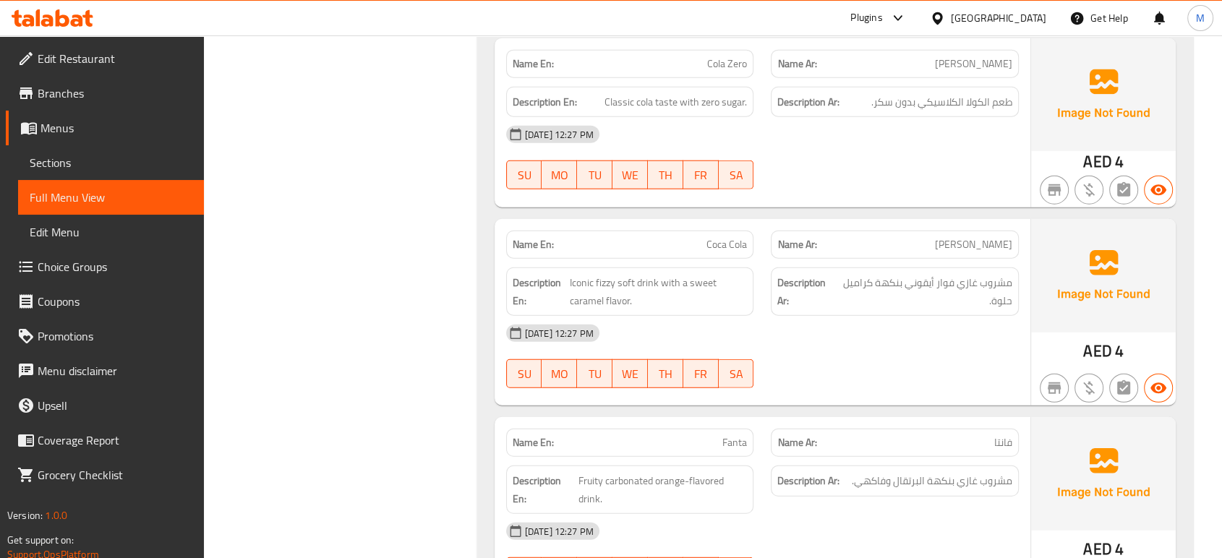
scroll to position [3782, 0]
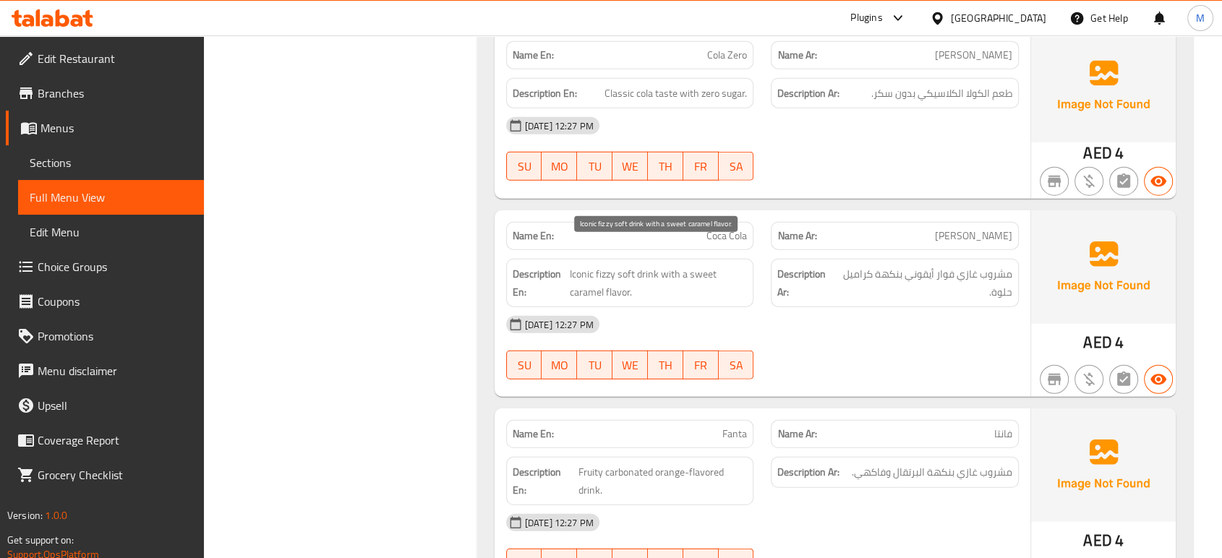
click at [615, 267] on span "Iconic fizzy soft drink with a sweet caramel flavor." at bounding box center [659, 282] width 178 height 35
copy span "Iconic fizzy soft drink with a sweet caramel flavor."
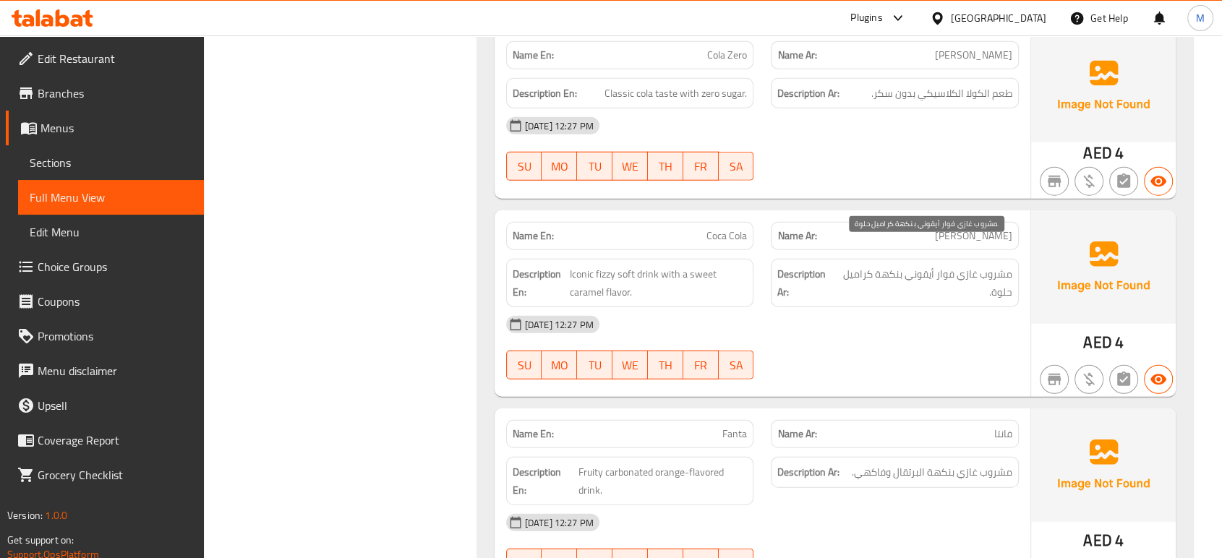
click at [919, 265] on span "مشروب غازي فوار أيقوني بنكهة كراميل حلوة." at bounding box center [925, 282] width 176 height 35
copy div "مشروب غازي فوار أيقوني بنكهة كراميل حلوة."
click at [885, 505] on div "[DATE] 12:27 PM" at bounding box center [763, 522] width 530 height 35
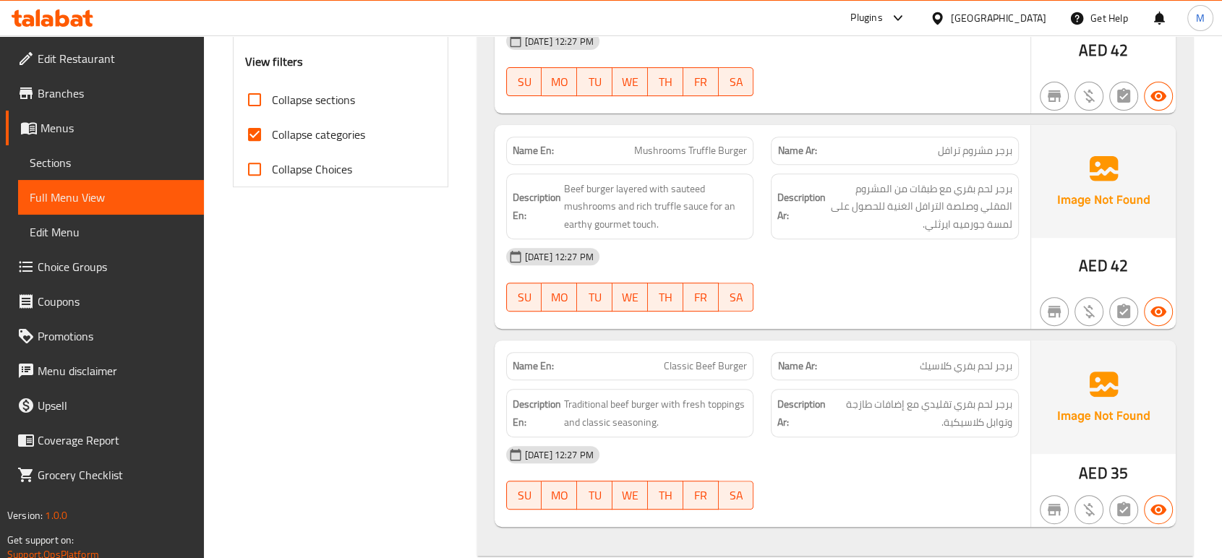
scroll to position [64, 0]
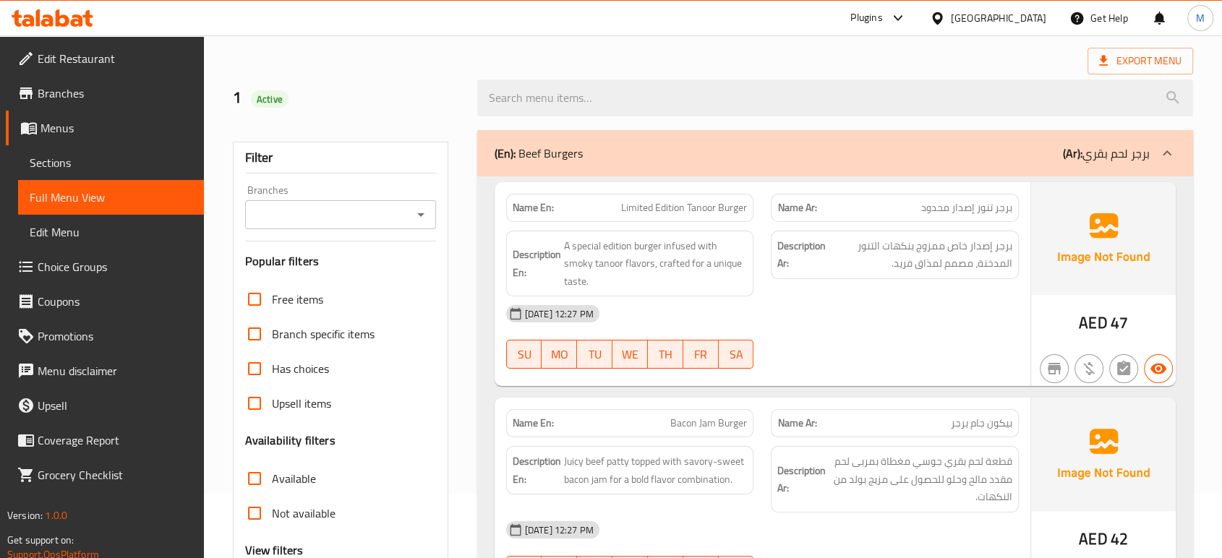
click at [696, 416] on span "Bacon Jam Burger" at bounding box center [708, 423] width 77 height 15
copy span "Bacon Jam Burger"
click at [80, 166] on span "Sections" at bounding box center [111, 162] width 163 height 17
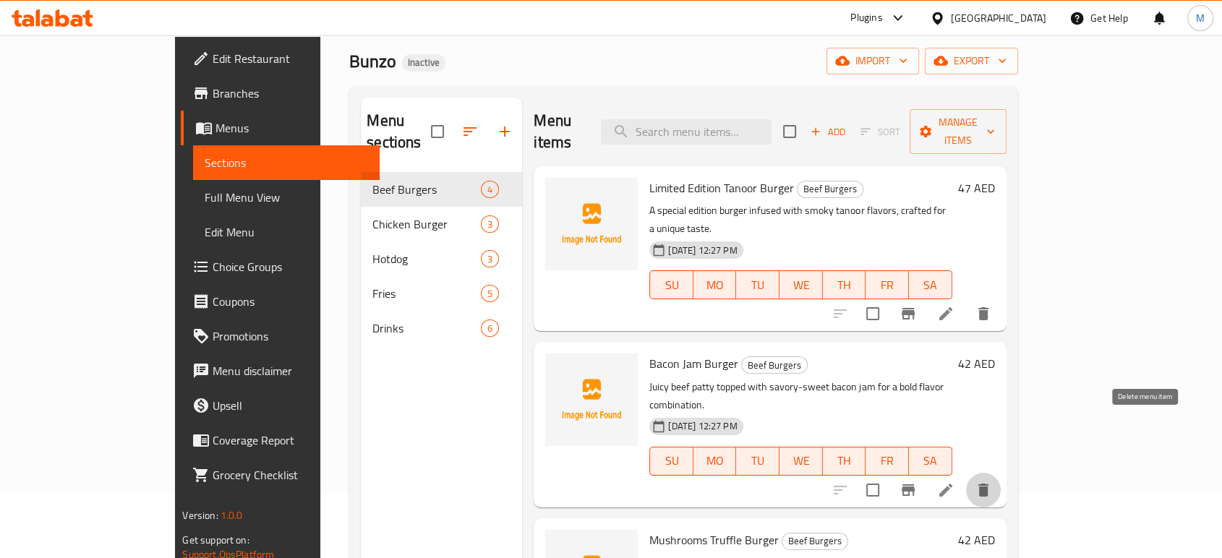
click at [992, 482] on icon "delete" at bounding box center [983, 490] width 17 height 17
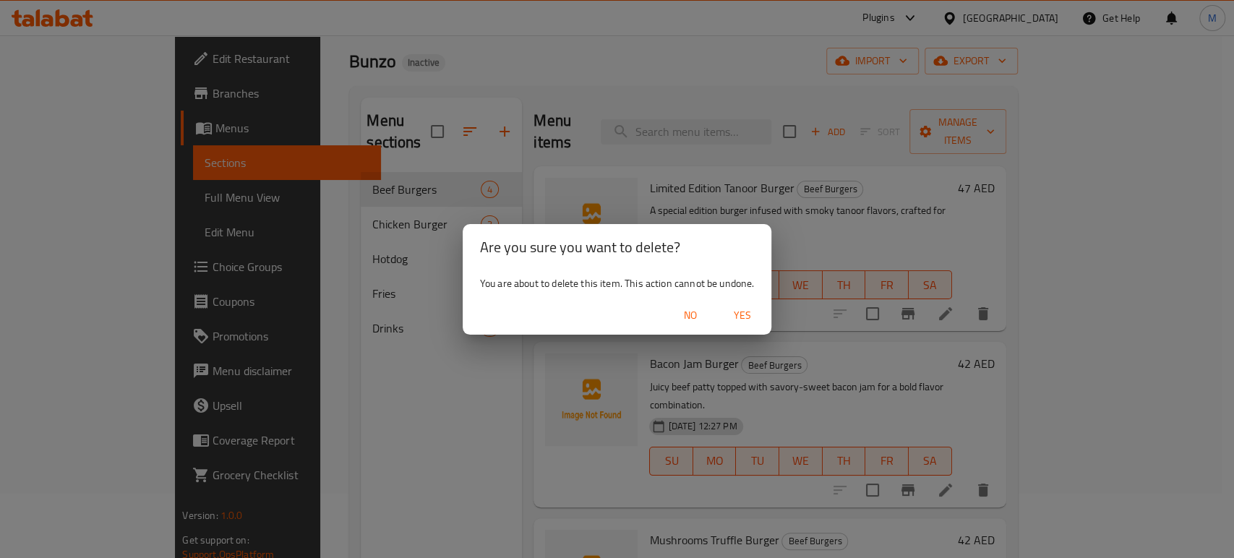
click at [743, 322] on span "Yes" at bounding box center [742, 316] width 35 height 18
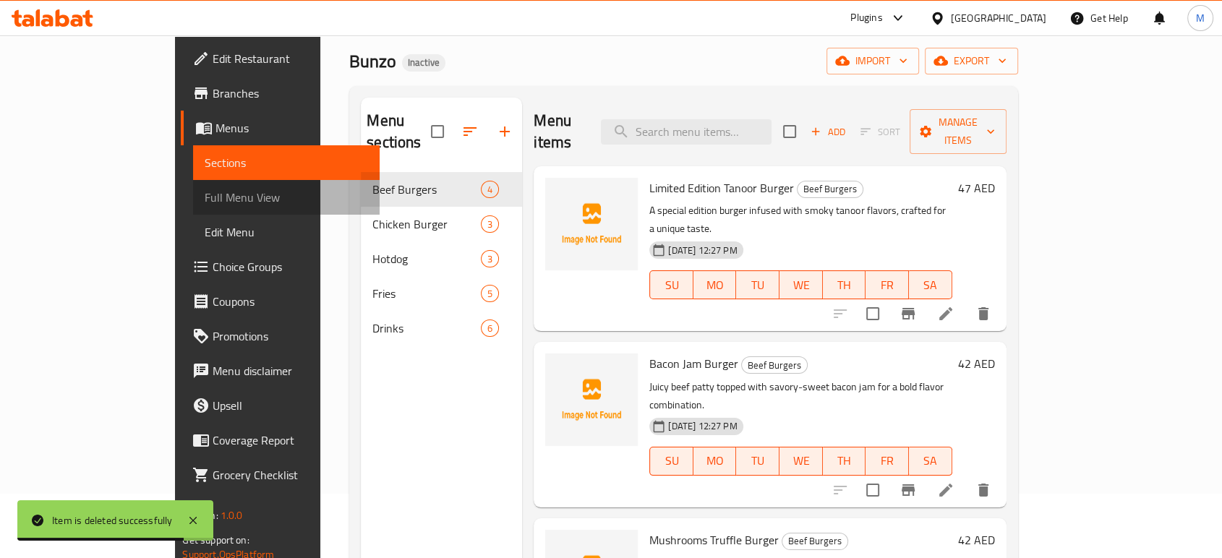
click at [205, 193] on span "Full Menu View" at bounding box center [286, 197] width 163 height 17
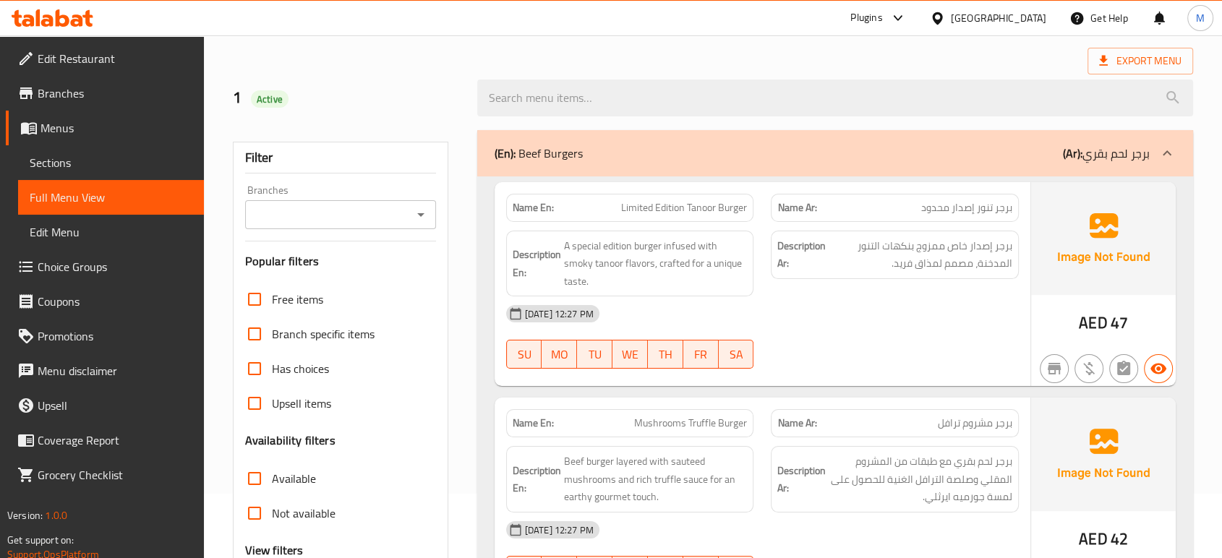
click at [904, 304] on div "[DATE] 12:27 PM" at bounding box center [763, 313] width 530 height 35
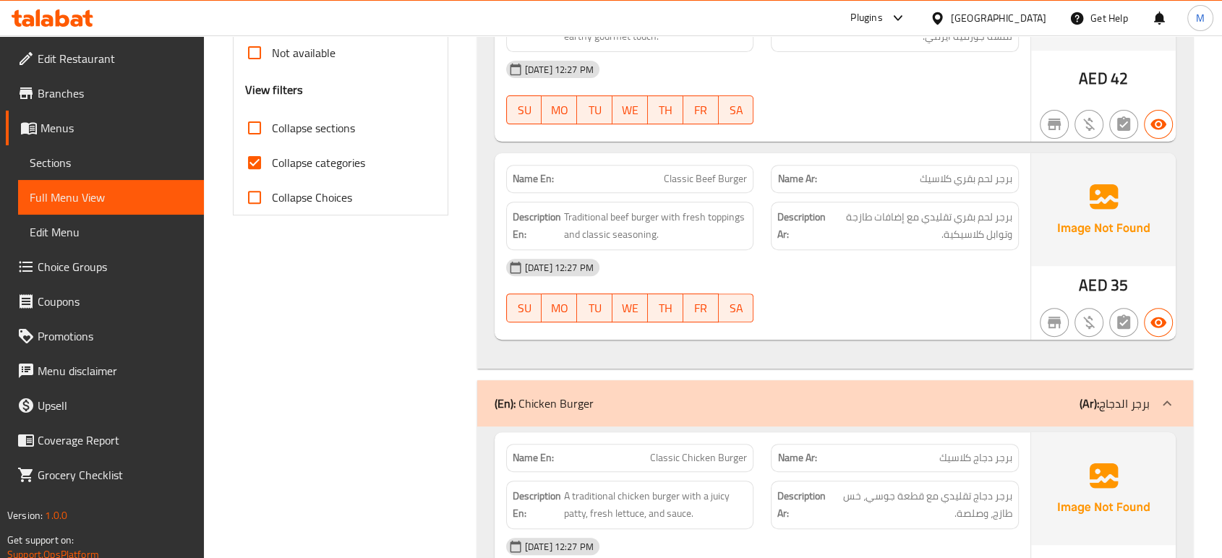
scroll to position [74, 0]
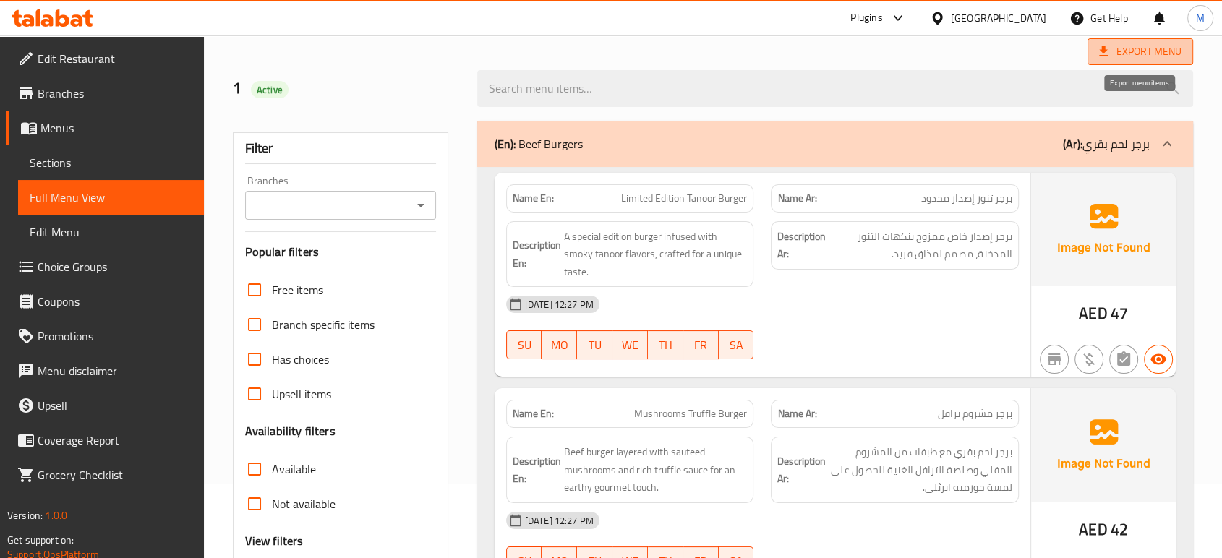
click at [1138, 52] on span "Export Menu" at bounding box center [1140, 52] width 82 height 18
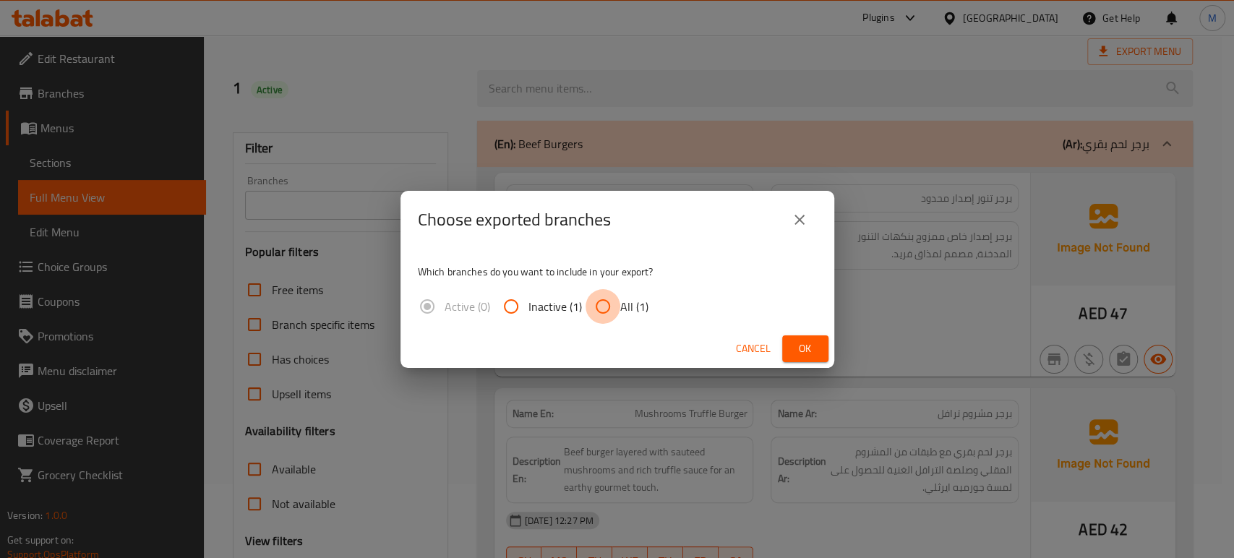
click at [602, 305] on input "All (1)" at bounding box center [603, 306] width 35 height 35
radio input "true"
click at [798, 348] on span "Ok" at bounding box center [805, 349] width 23 height 18
